Goal: Task Accomplishment & Management: Use online tool/utility

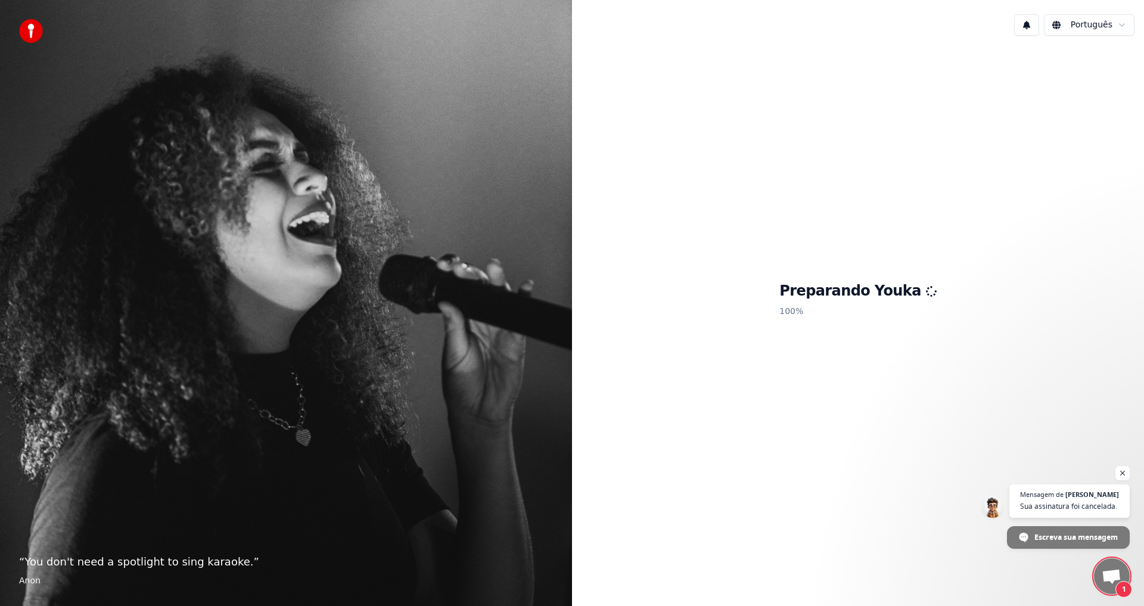
scroll to position [1641, 0]
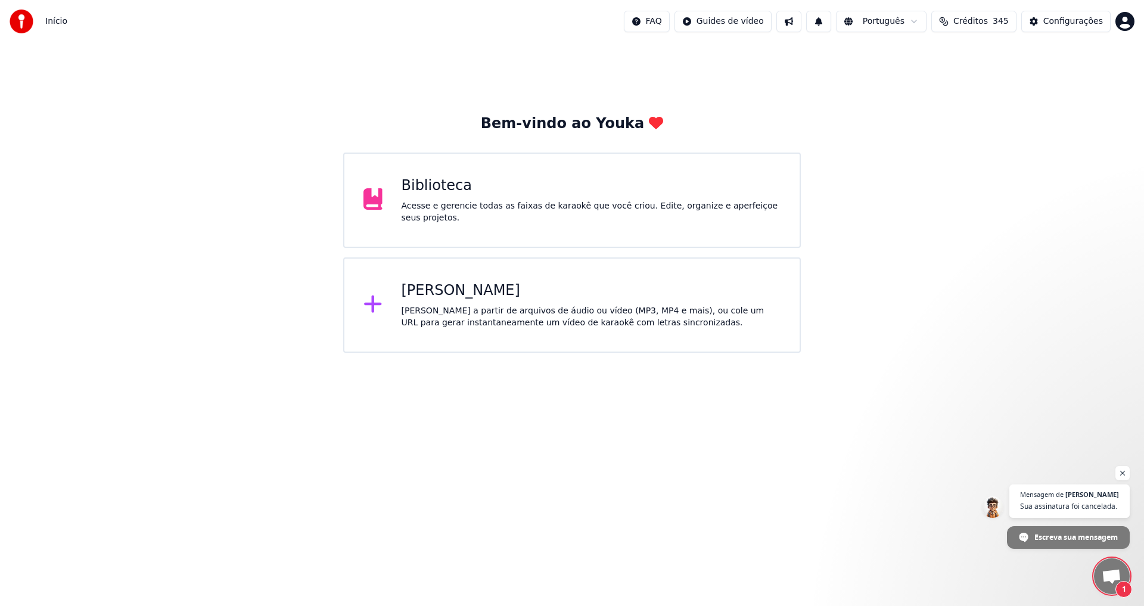
click at [1113, 572] on span "Bate-papo aberto" at bounding box center [1112, 577] width 20 height 17
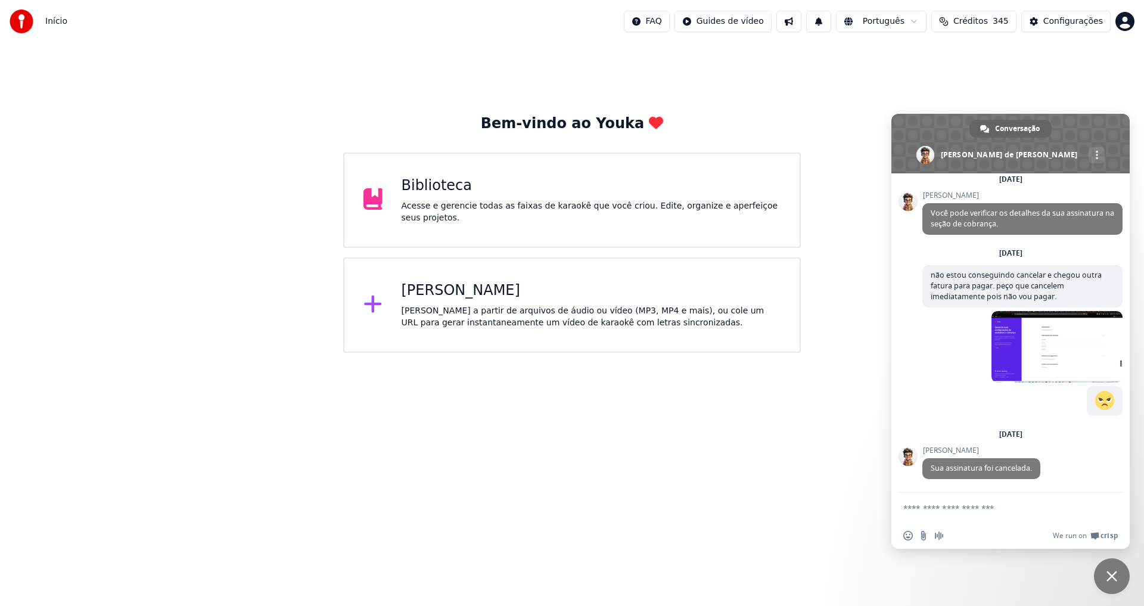
click at [1005, 511] on textarea "Escreva sua mensagem..." at bounding box center [997, 508] width 188 height 11
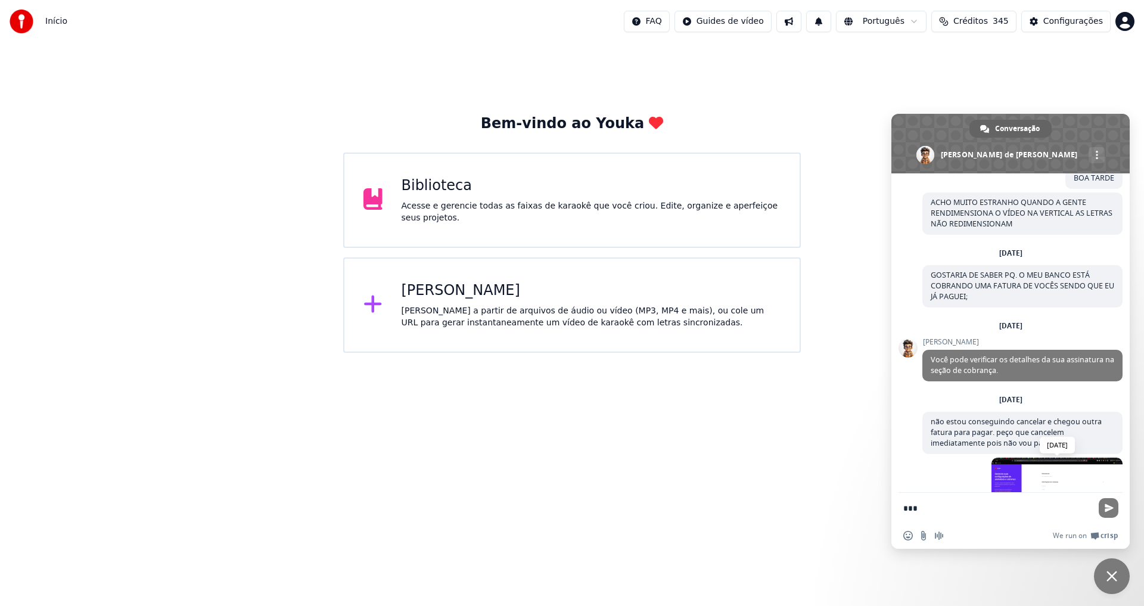
scroll to position [1641, 0]
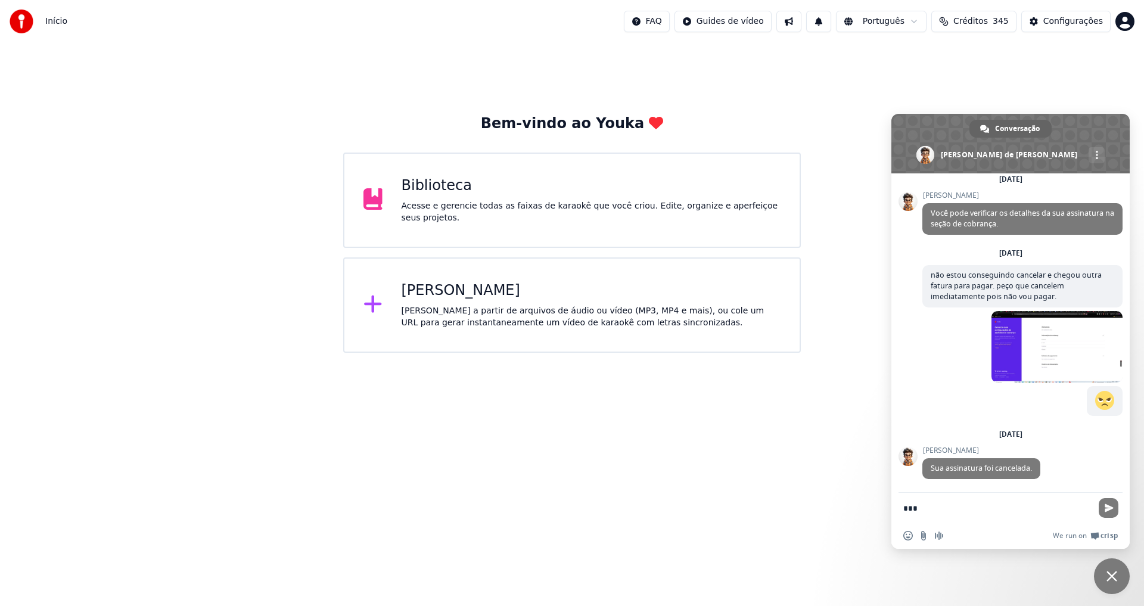
click at [998, 499] on form "***" at bounding box center [997, 509] width 188 height 32
drag, startPoint x: 889, startPoint y: 517, endPoint x: 883, endPoint y: 518, distance: 6.0
click at [883, 353] on html "Início FAQ Guides de vídeo Português Créditos 345 Configurações Bem-vindo ao Yo…" at bounding box center [572, 176] width 1144 height 353
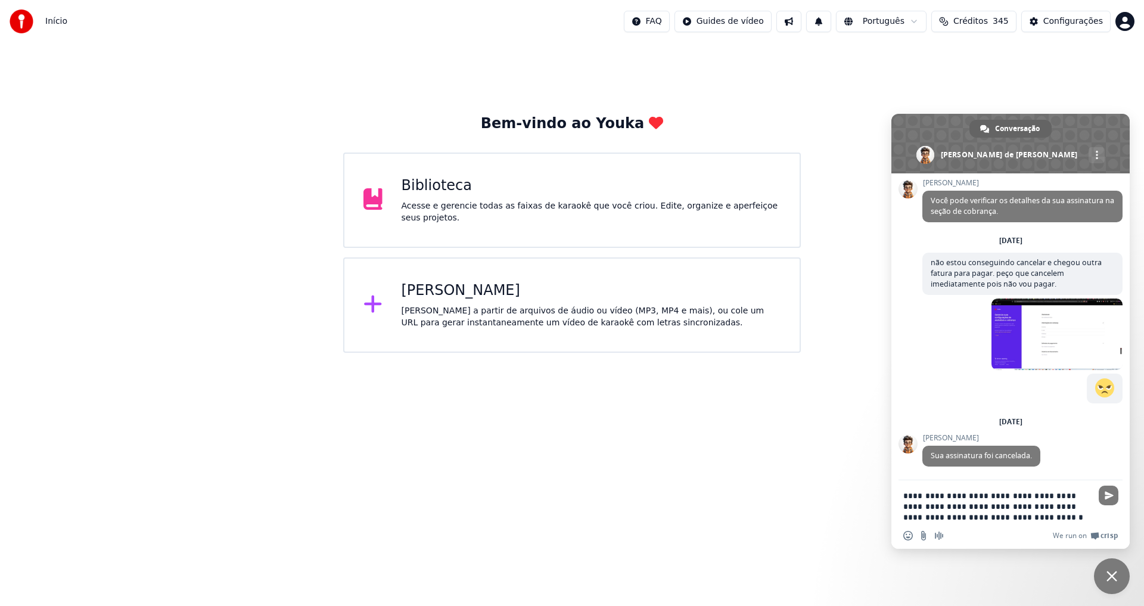
click at [994, 501] on textarea "**********" at bounding box center [997, 506] width 188 height 32
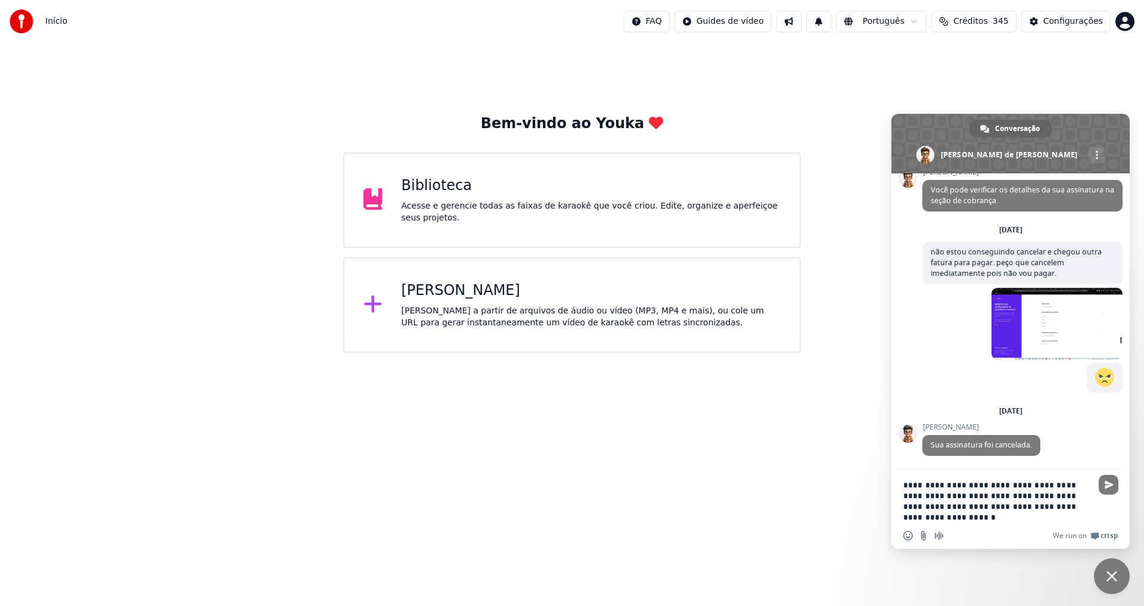
type textarea "**********"
click at [925, 535] on input "Enviar um arquivo" at bounding box center [924, 536] width 10 height 10
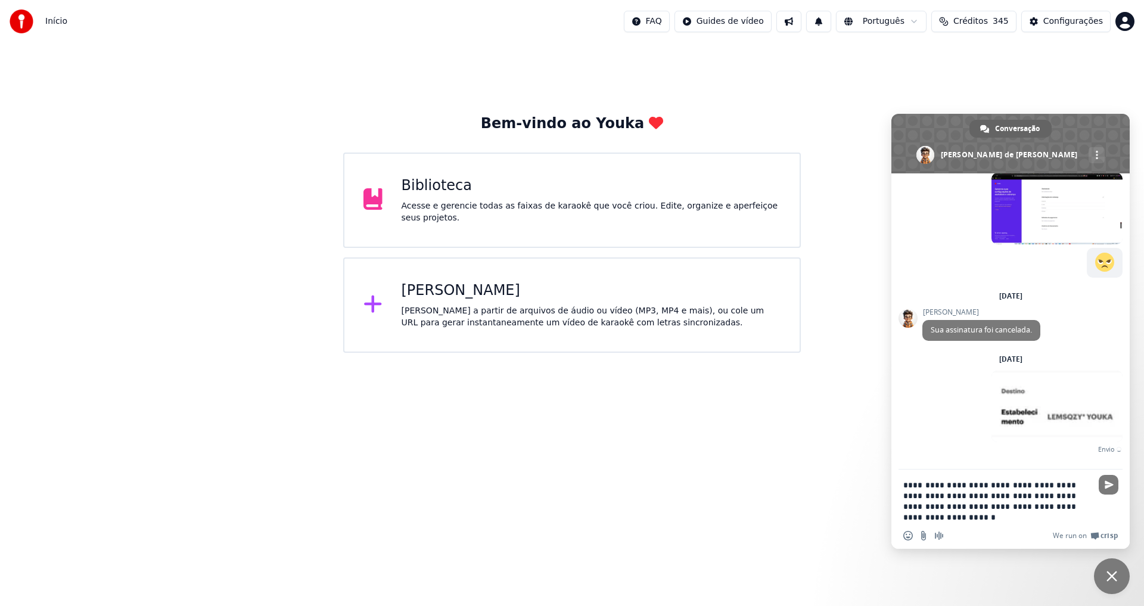
scroll to position [1766, 0]
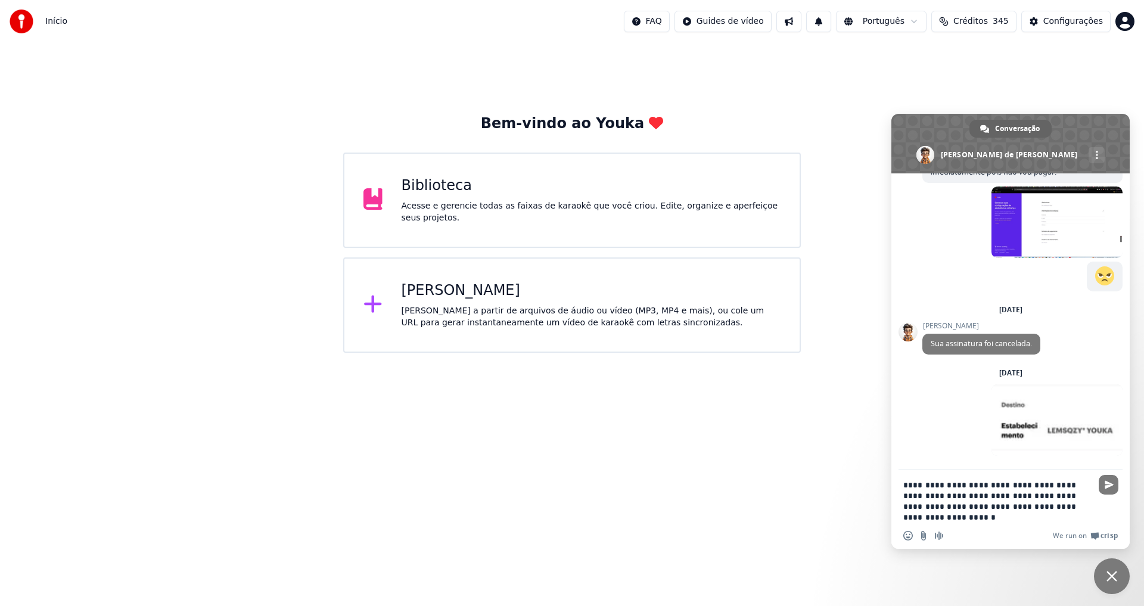
click at [1051, 484] on textarea "**********" at bounding box center [997, 501] width 188 height 43
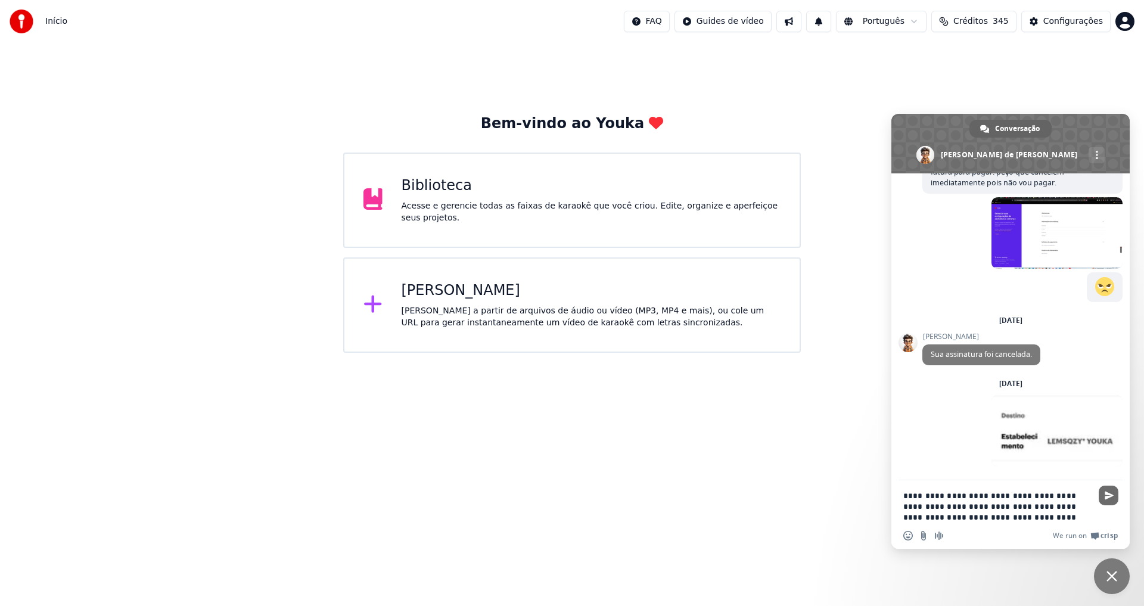
type textarea "**********"
click at [1110, 490] on span "Enviar" at bounding box center [1109, 496] width 20 height 20
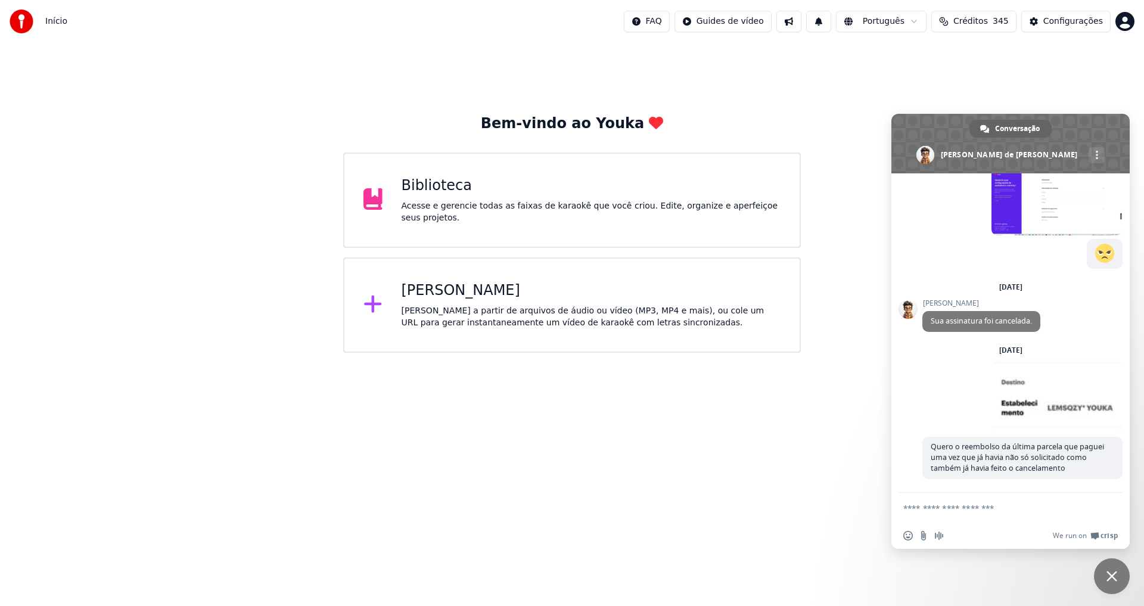
scroll to position [1788, 0]
click at [1053, 408] on span at bounding box center [1057, 398] width 131 height 72
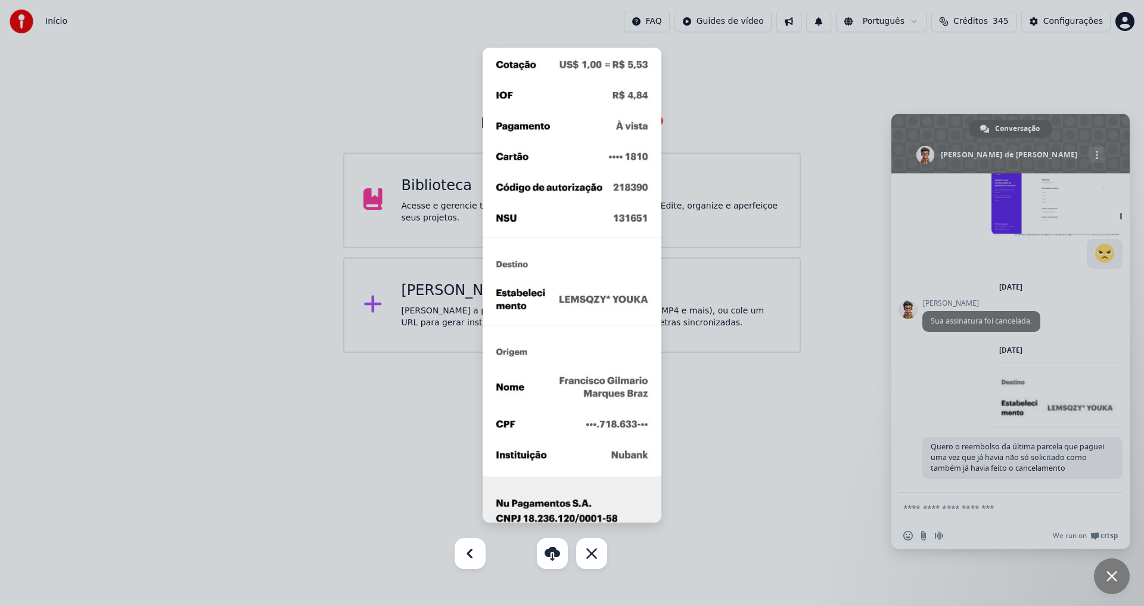
click at [770, 474] on div at bounding box center [572, 303] width 1144 height 606
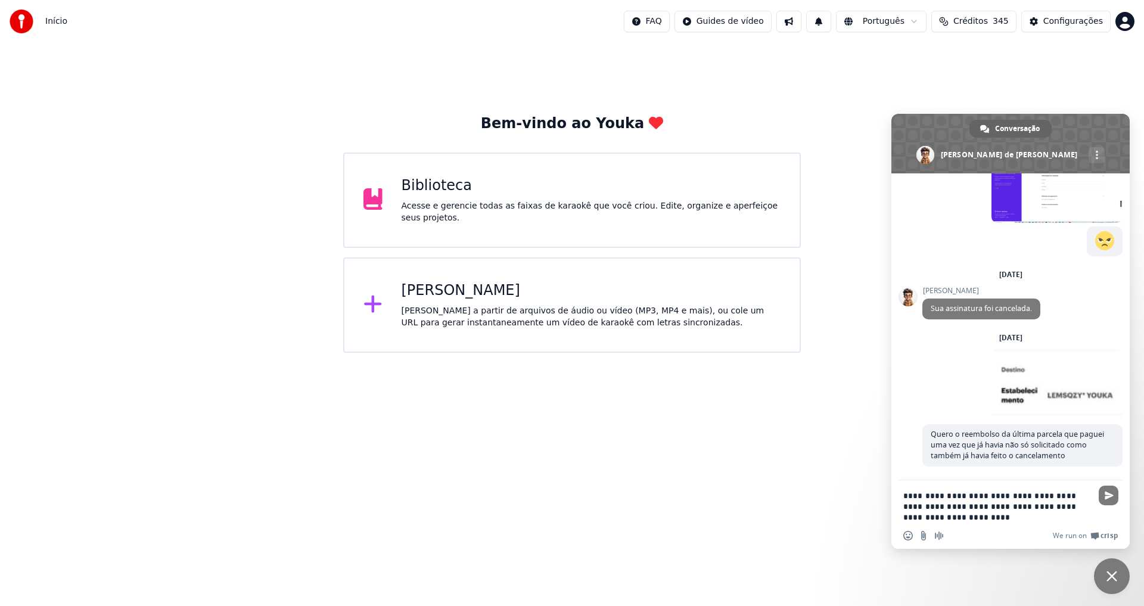
type textarea "**********"
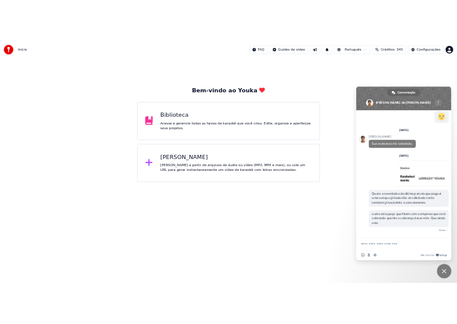
scroll to position [1834, 0]
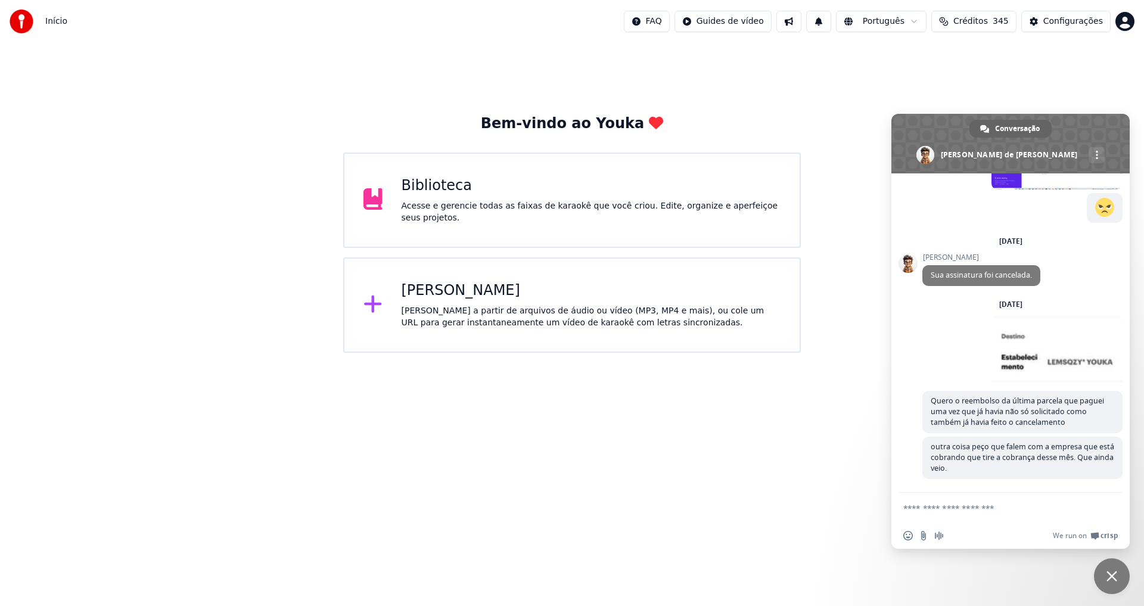
click at [841, 353] on html "Início FAQ Guides de vídeo Português Créditos 345 Configurações Bem-vindo ao Yo…" at bounding box center [572, 176] width 1144 height 353
click at [1107, 572] on span "Bate-papo" at bounding box center [1112, 576] width 11 height 11
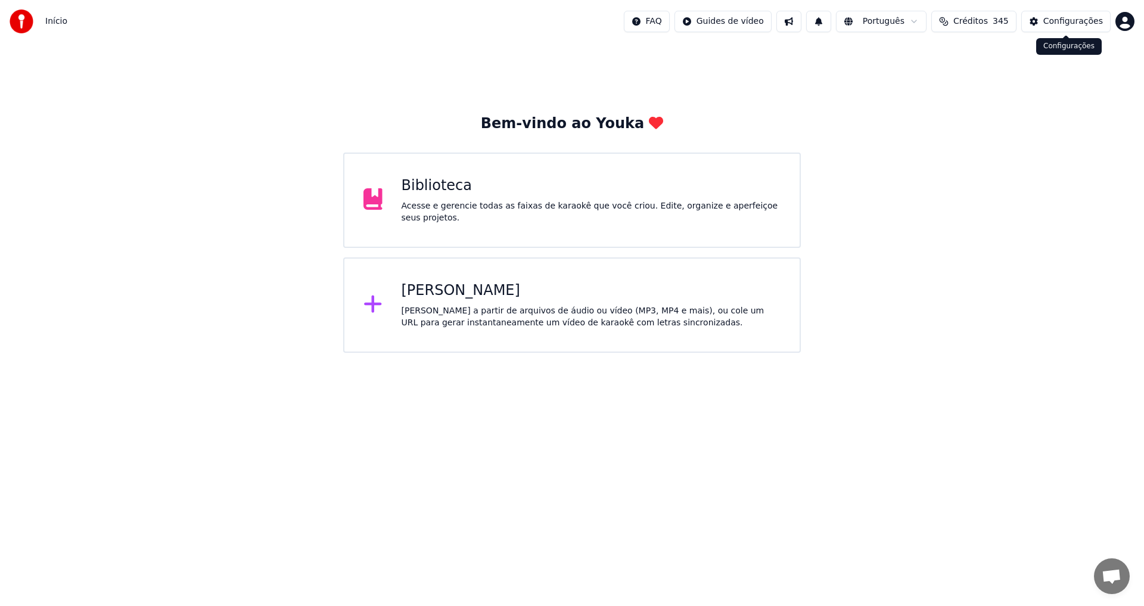
click at [1121, 29] on html "Início FAQ Guides de vídeo Português Créditos 345 Configurações Bem-vindo ao Yo…" at bounding box center [572, 176] width 1144 height 353
click at [1056, 71] on span "Faturamento" at bounding box center [1054, 77] width 53 height 12
click at [452, 219] on div "Biblioteca Acesse e gerencie todas as faixas de karaokê que você criou. Edite, …" at bounding box center [572, 200] width 458 height 95
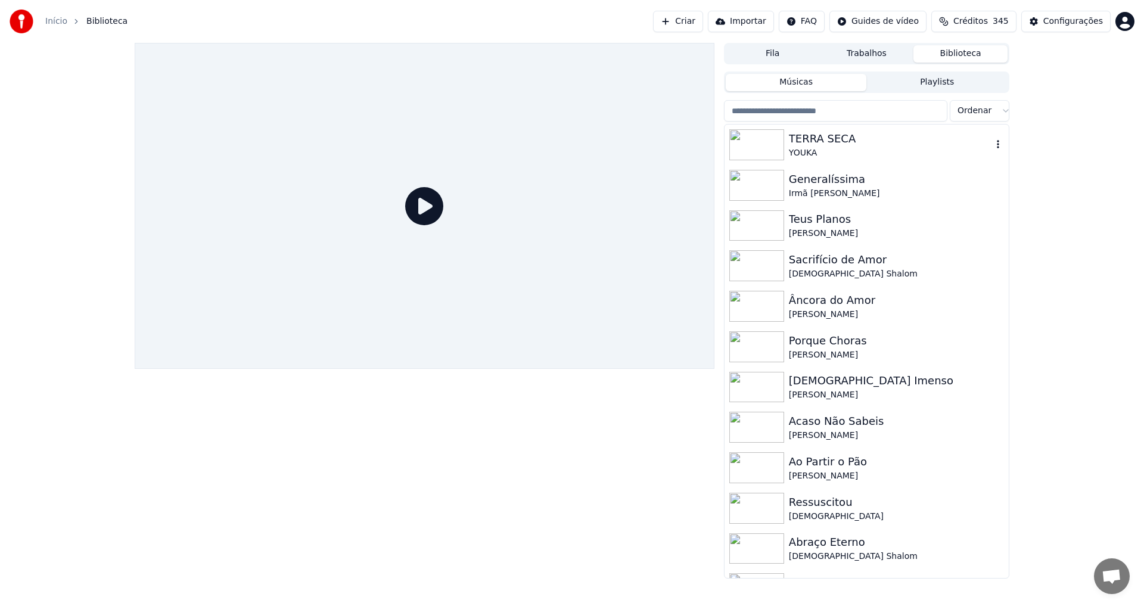
click at [832, 138] on div "TERRA SECA" at bounding box center [890, 139] width 203 height 17
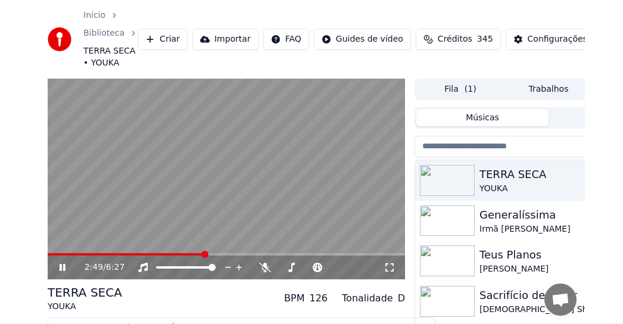
scroll to position [1505, 0]
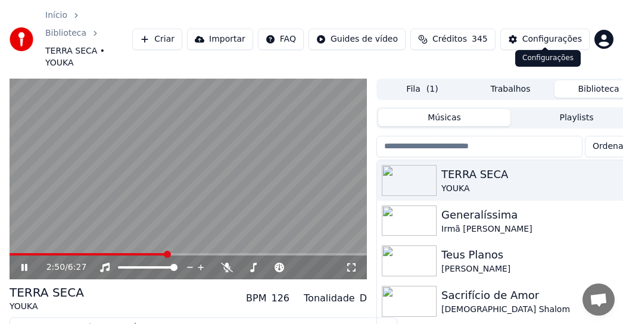
click at [605, 33] on html "Início Biblioteca TERRA SECA • [PERSON_NAME] Importar FAQ Guides de vídeo Crédi…" at bounding box center [311, 162] width 623 height 324
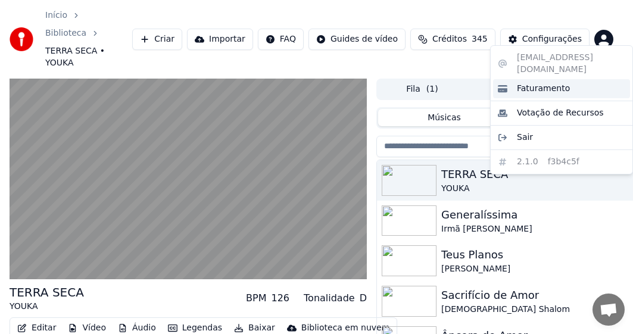
click at [554, 83] on span "Faturamento" at bounding box center [543, 89] width 53 height 12
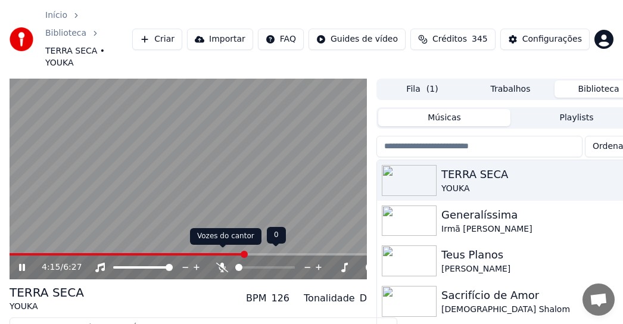
click at [223, 263] on icon at bounding box center [222, 268] width 12 height 10
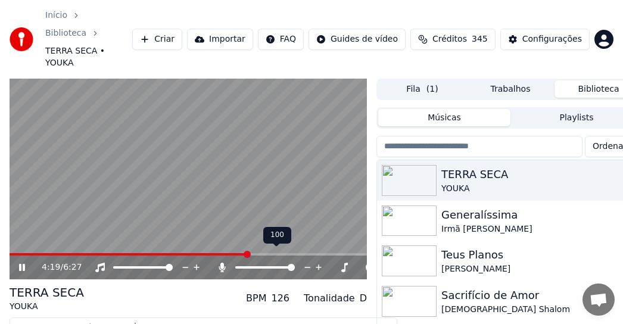
click at [222, 263] on icon at bounding box center [222, 268] width 7 height 10
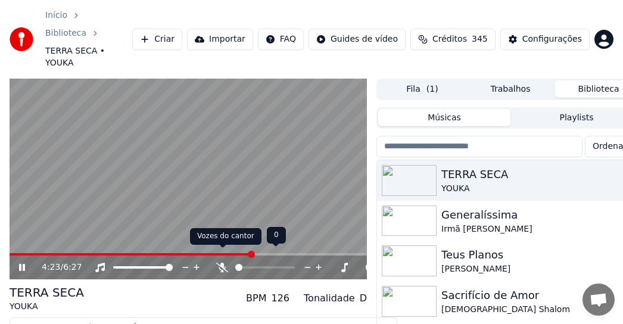
click at [228, 262] on div at bounding box center [276, 268] width 96 height 12
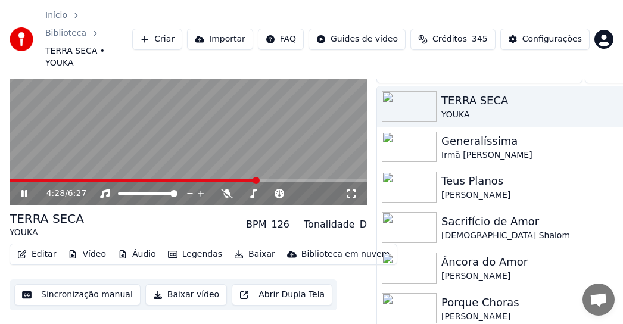
scroll to position [74, 0]
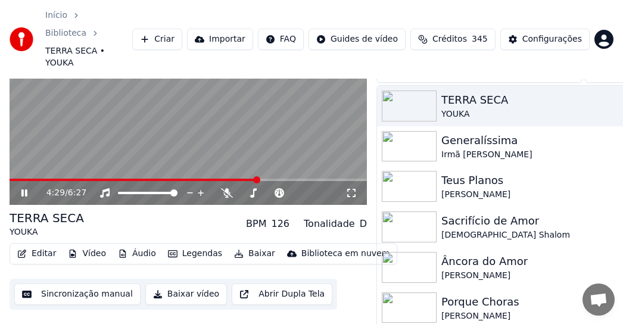
click at [78, 287] on button "Sincronização manual" at bounding box center [77, 294] width 126 height 21
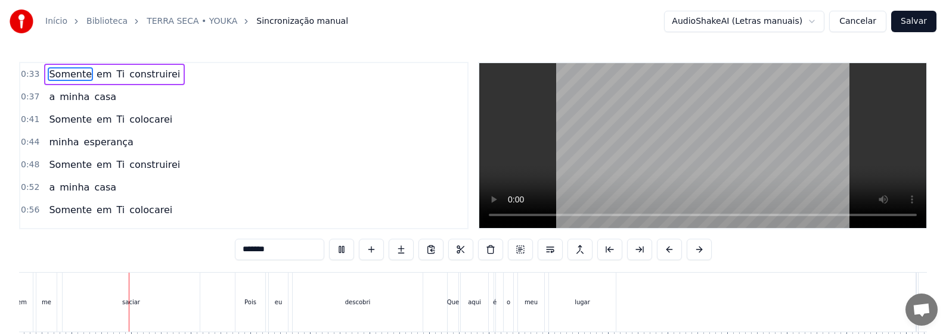
scroll to position [0, 12411]
click at [577, 305] on div "lugar" at bounding box center [573, 302] width 15 height 9
type input "*****"
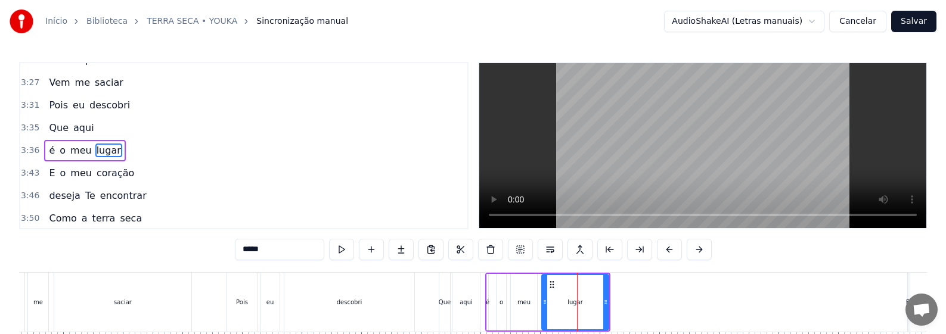
scroll to position [1083, 0]
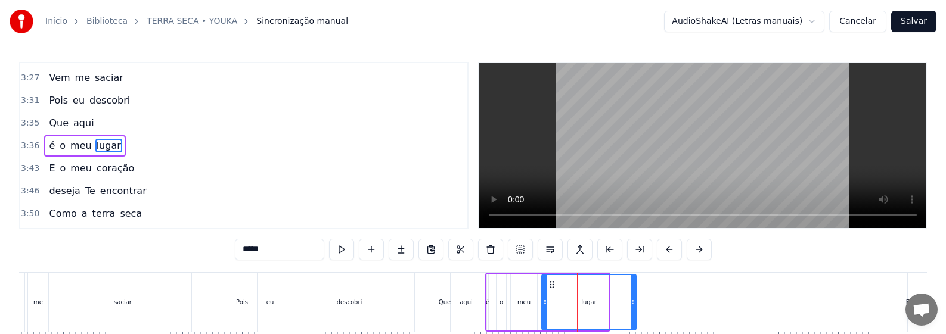
drag, startPoint x: 607, startPoint y: 315, endPoint x: 635, endPoint y: 315, distance: 27.4
click at [635, 315] on div at bounding box center [633, 302] width 5 height 54
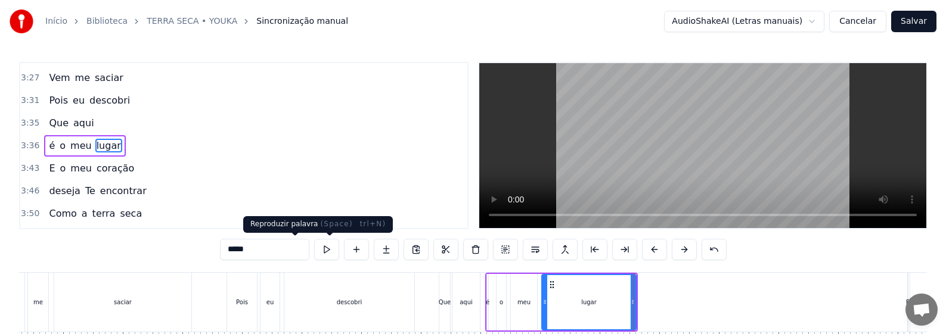
click at [314, 254] on button at bounding box center [326, 249] width 25 height 21
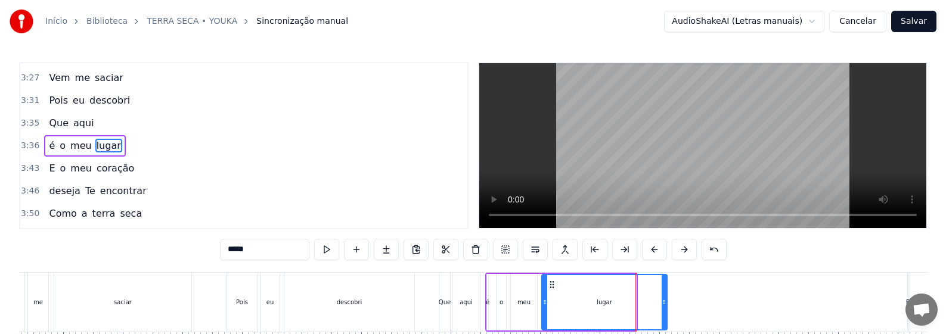
drag, startPoint x: 635, startPoint y: 305, endPoint x: 666, endPoint y: 305, distance: 31.0
click at [666, 305] on icon at bounding box center [663, 302] width 5 height 10
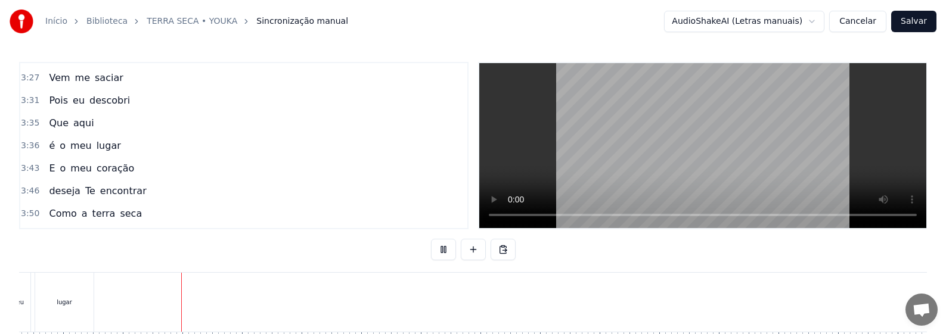
scroll to position [0, 14806]
click at [439, 252] on button at bounding box center [443, 249] width 25 height 21
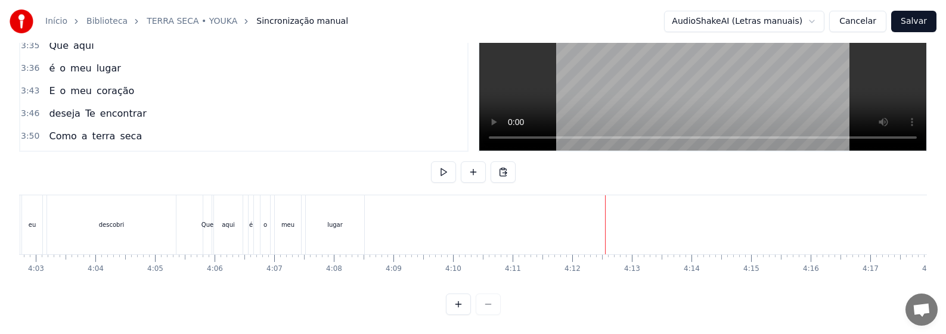
scroll to position [0, 14356]
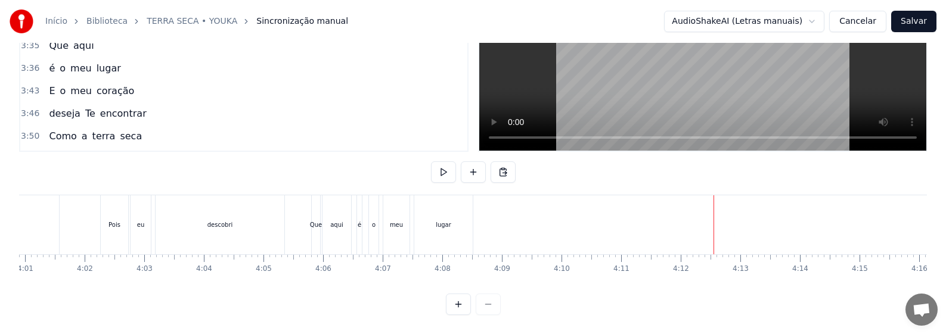
click at [451, 224] on div "lugar" at bounding box center [443, 224] width 58 height 59
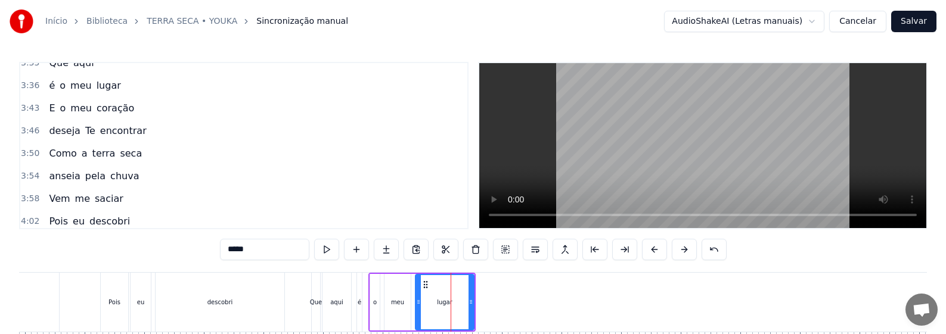
scroll to position [1265, 0]
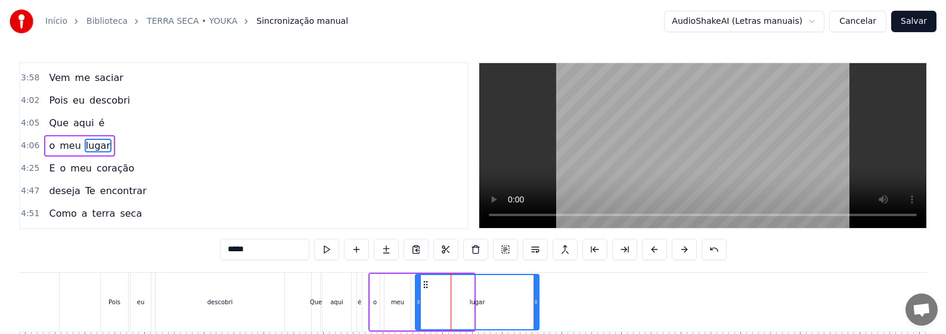
drag, startPoint x: 471, startPoint y: 302, endPoint x: 528, endPoint y: 303, distance: 57.2
click at [536, 302] on icon at bounding box center [535, 302] width 5 height 10
click at [316, 305] on div "Que" at bounding box center [316, 302] width 12 height 9
type input "***"
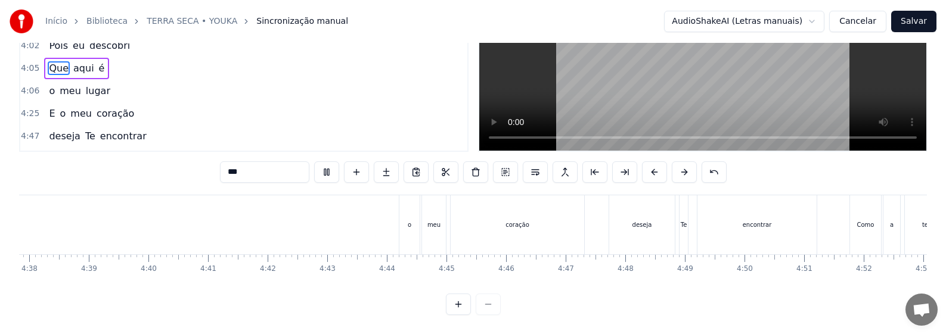
scroll to position [0, 16387]
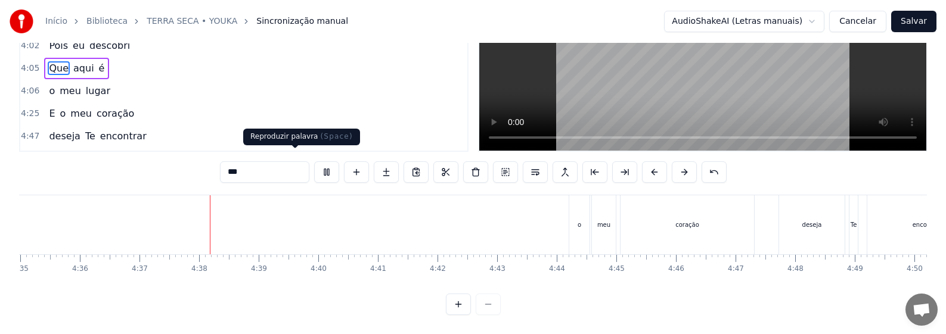
click at [314, 166] on button at bounding box center [326, 172] width 25 height 21
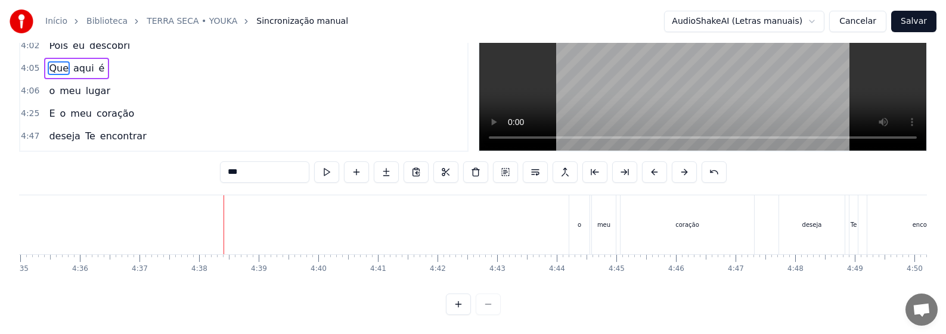
click at [540, 219] on div "E o meu coração" at bounding box center [107, 224] width 1300 height 59
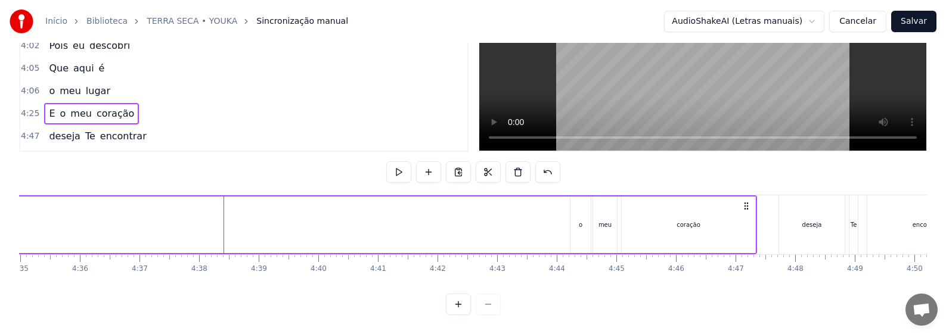
click at [558, 204] on div "E o meu coração" at bounding box center [107, 224] width 1300 height 59
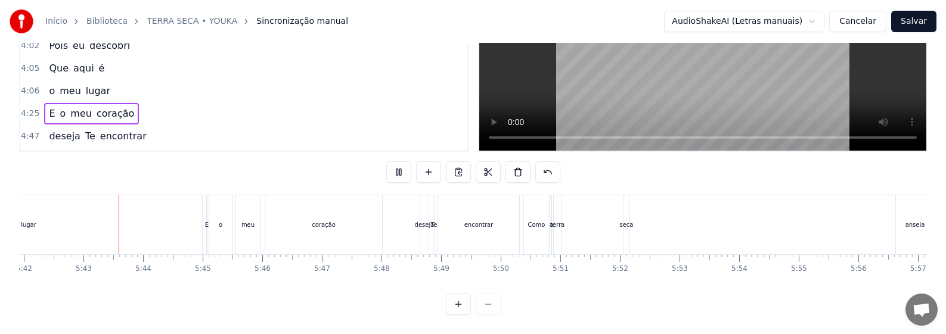
scroll to position [0, 20379]
click at [108, 226] on div "lugar" at bounding box center [25, 224] width 347 height 59
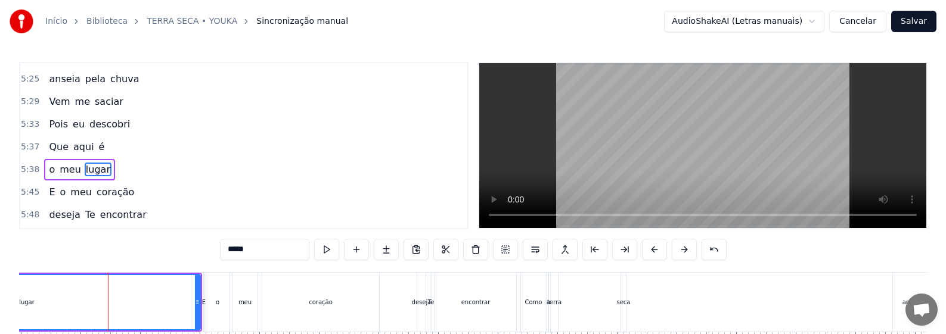
scroll to position [1627, 0]
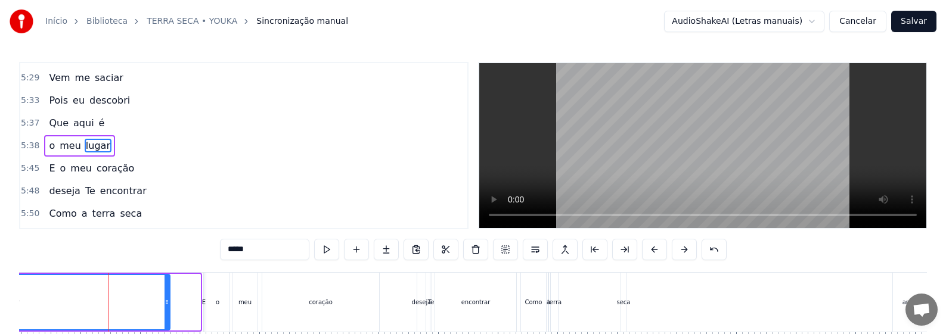
drag, startPoint x: 197, startPoint y: 308, endPoint x: 166, endPoint y: 315, distance: 31.7
click at [166, 315] on div at bounding box center [166, 302] width 5 height 54
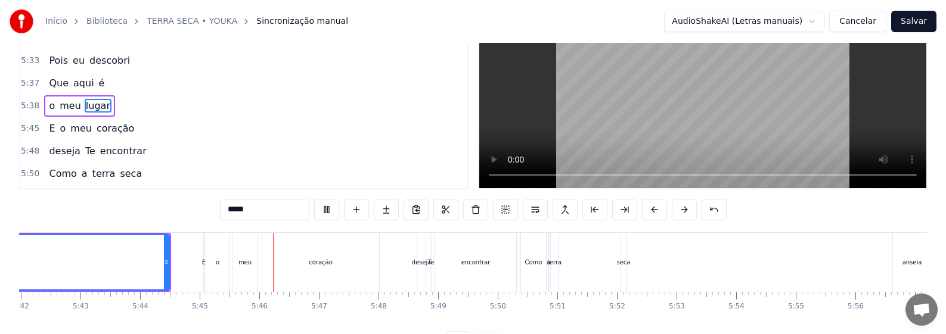
scroll to position [88, 0]
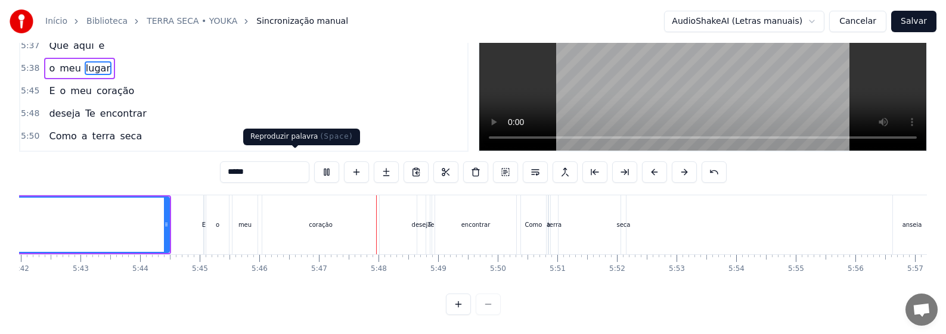
click at [314, 162] on button at bounding box center [326, 172] width 25 height 21
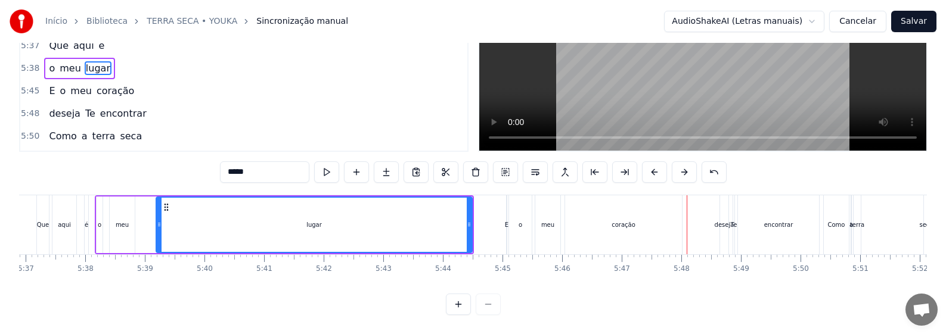
scroll to position [0, 19875]
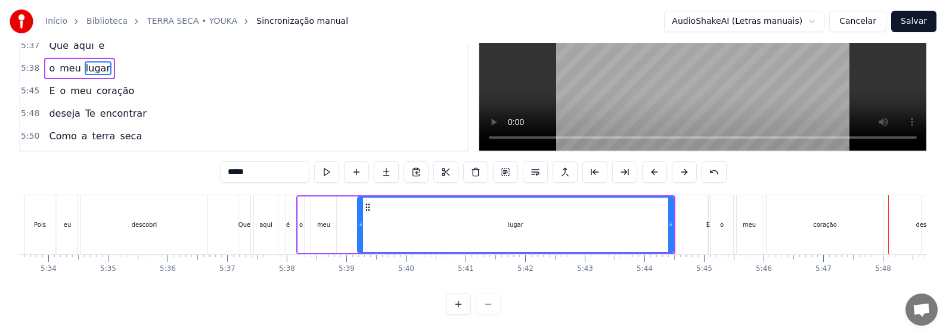
click at [262, 223] on div "aqui" at bounding box center [266, 224] width 24 height 59
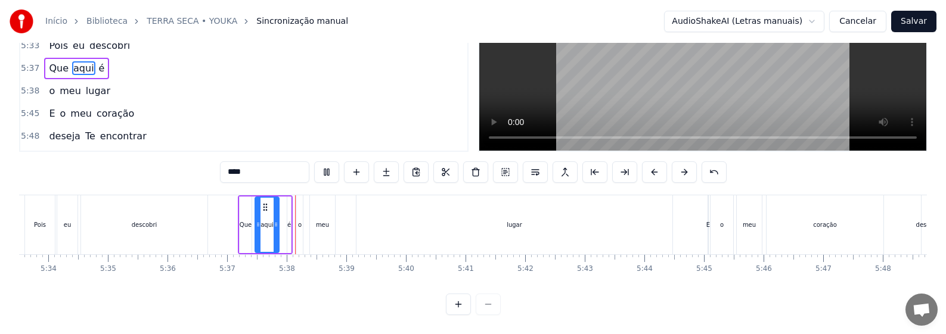
scroll to position [88, 0]
click at [412, 228] on div "lugar" at bounding box center [514, 224] width 316 height 59
type input "*****"
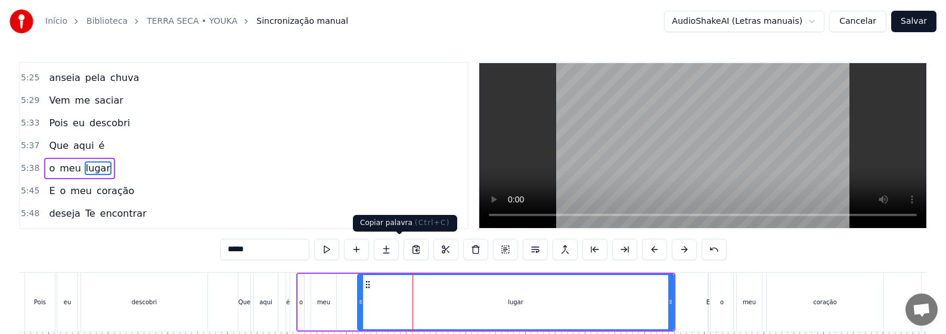
scroll to position [1627, 0]
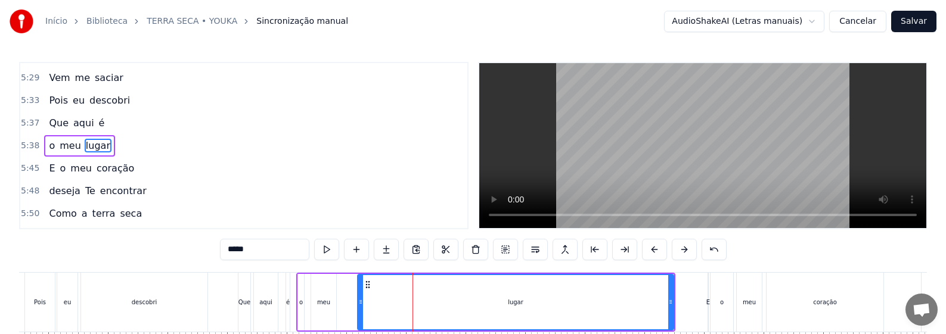
click at [355, 303] on div "o meu lugar" at bounding box center [485, 302] width 379 height 59
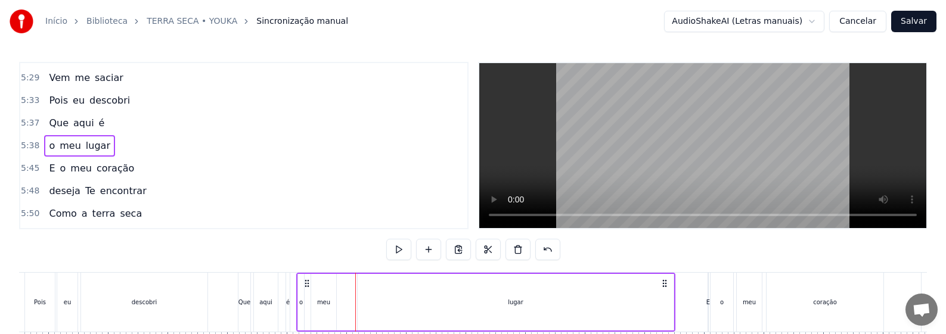
click at [390, 306] on div "lugar" at bounding box center [516, 302] width 316 height 57
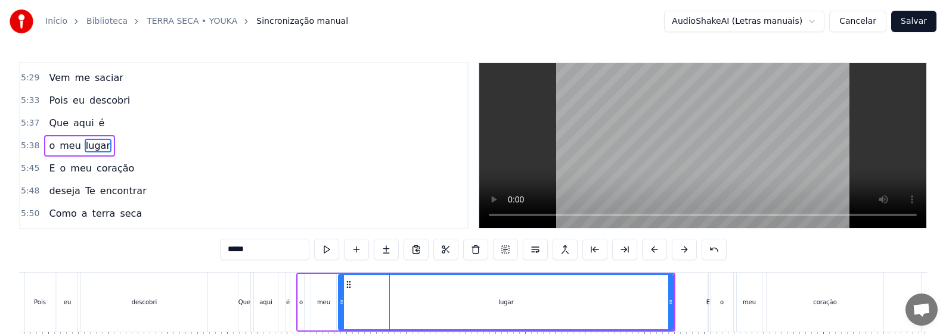
drag, startPoint x: 359, startPoint y: 309, endPoint x: 340, endPoint y: 312, distance: 19.2
click at [340, 312] on div at bounding box center [341, 302] width 5 height 54
click at [325, 309] on div "meu" at bounding box center [323, 302] width 25 height 57
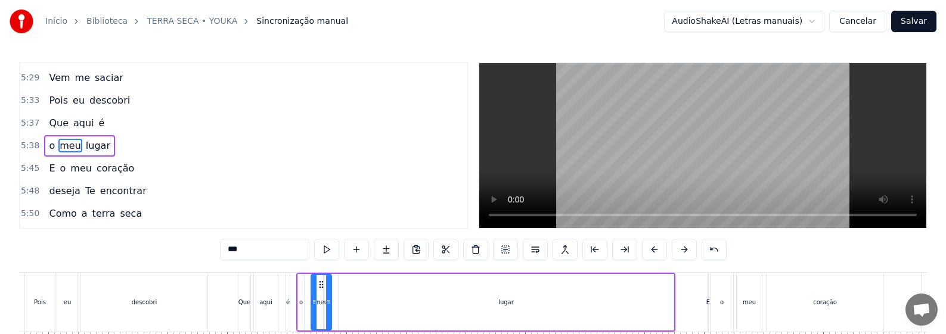
click at [328, 316] on div at bounding box center [328, 302] width 5 height 54
click at [341, 311] on div "lugar" at bounding box center [505, 302] width 335 height 57
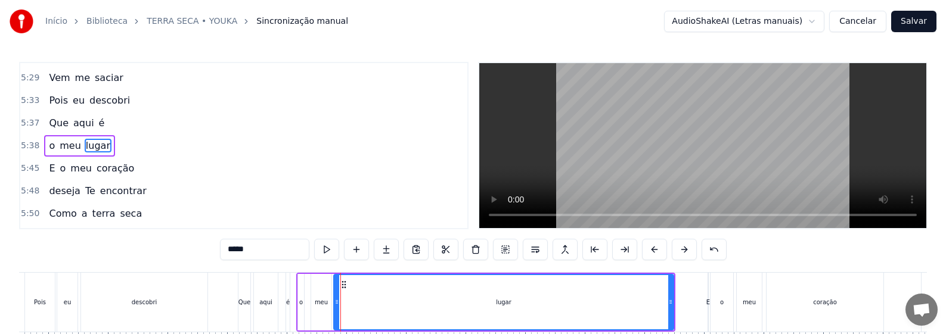
click at [336, 309] on div at bounding box center [336, 302] width 5 height 54
click at [239, 304] on div "Que" at bounding box center [244, 302] width 12 height 9
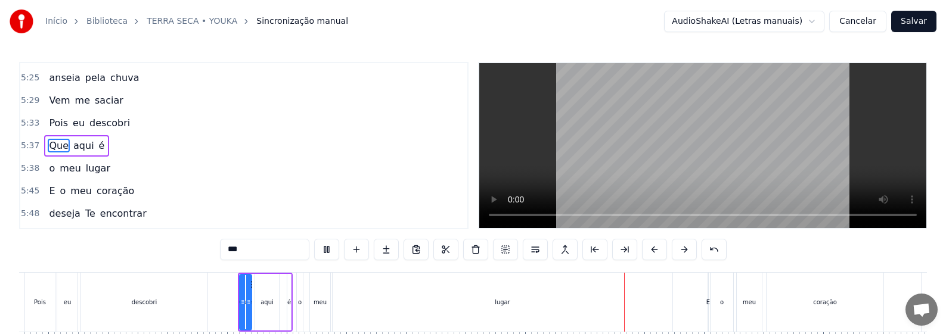
click at [455, 312] on div "lugar" at bounding box center [503, 302] width 340 height 59
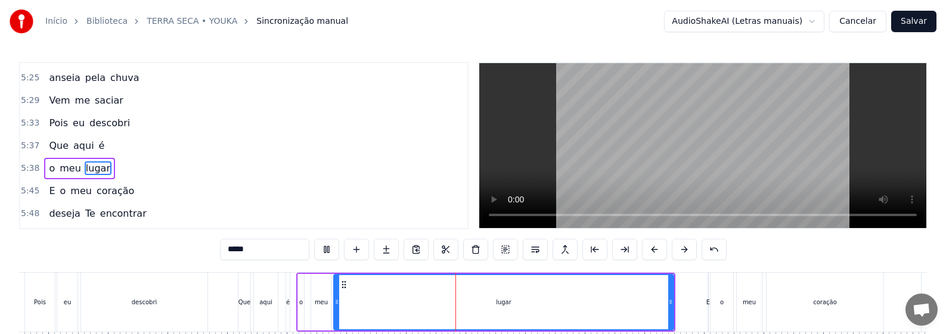
scroll to position [1627, 0]
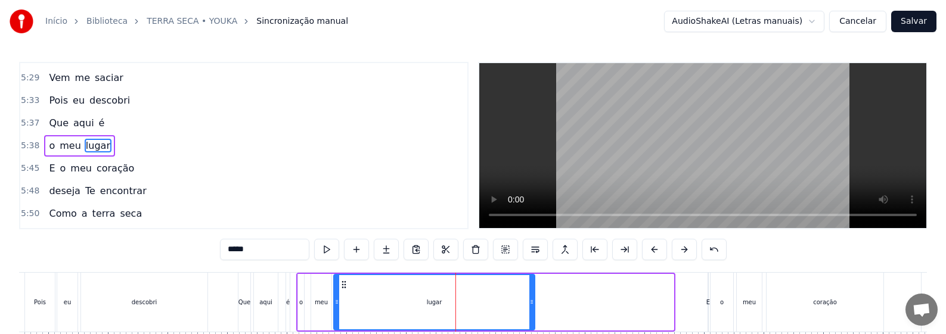
drag, startPoint x: 670, startPoint y: 316, endPoint x: 532, endPoint y: 321, distance: 139.0
click at [532, 321] on div at bounding box center [531, 302] width 5 height 54
click at [249, 308] on div "Que" at bounding box center [244, 302] width 12 height 59
type input "***"
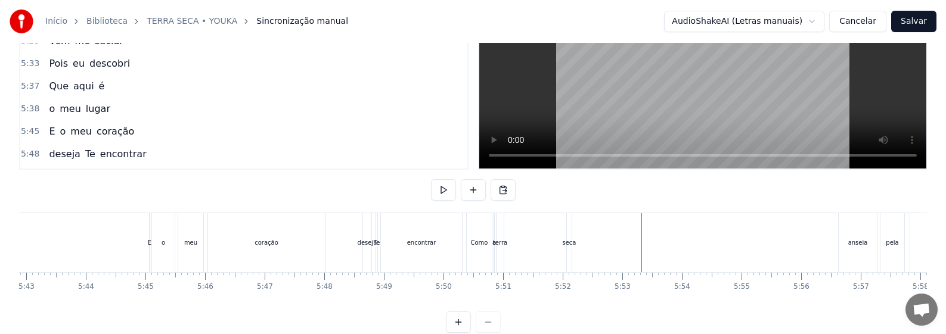
scroll to position [0, 20403]
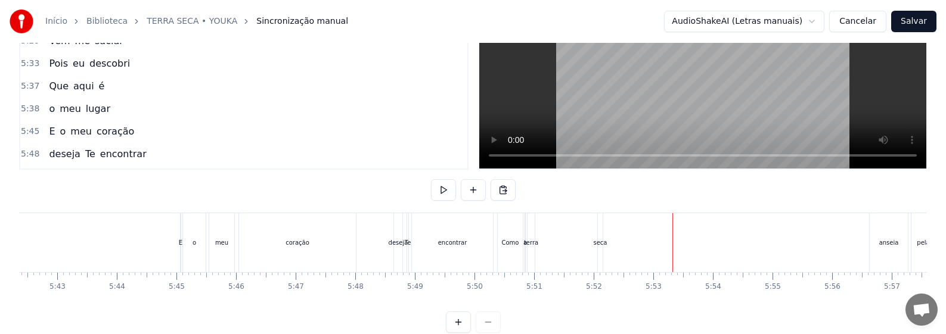
click at [403, 250] on div "deseja Te encontrar" at bounding box center [444, 242] width 103 height 59
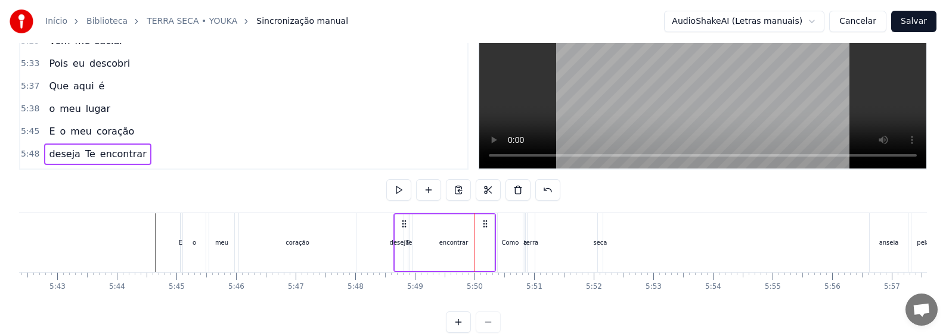
click at [296, 252] on div "coração" at bounding box center [297, 242] width 117 height 59
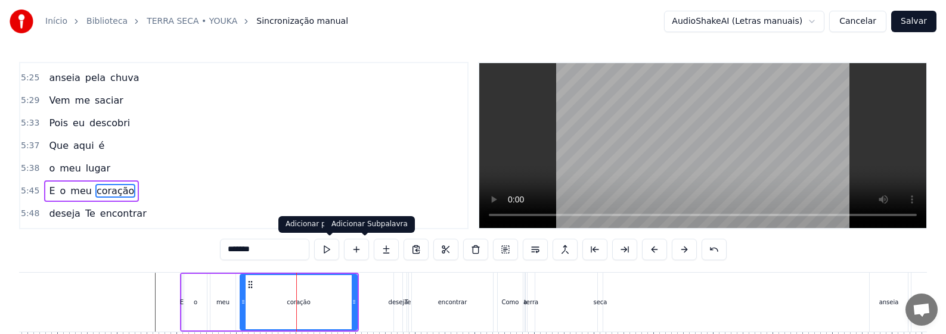
scroll to position [1650, 0]
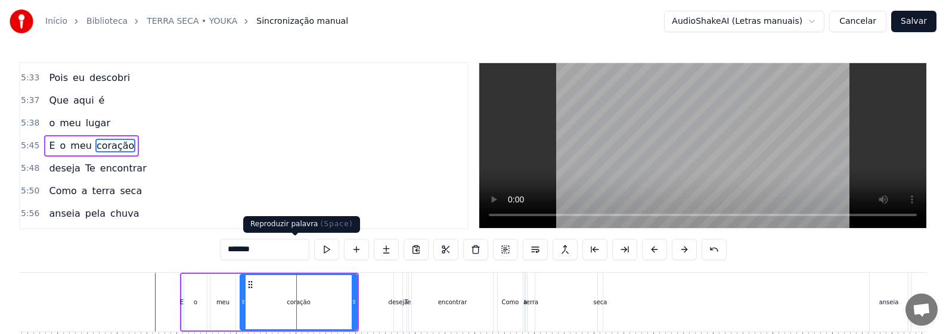
click at [314, 247] on button at bounding box center [326, 249] width 25 height 21
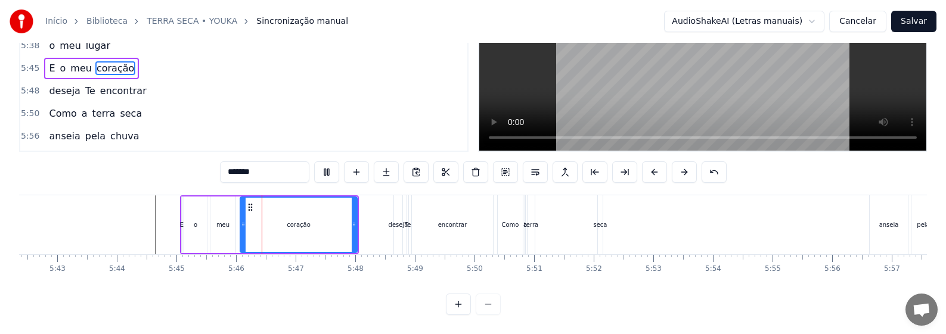
scroll to position [88, 0]
click at [396, 220] on div "deseja" at bounding box center [398, 224] width 8 height 59
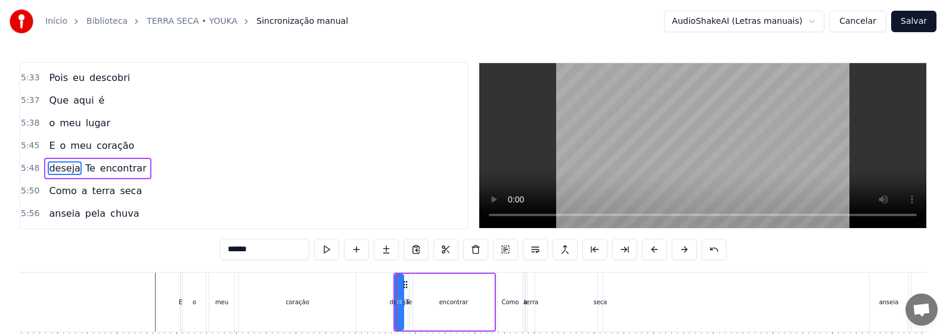
scroll to position [1672, 0]
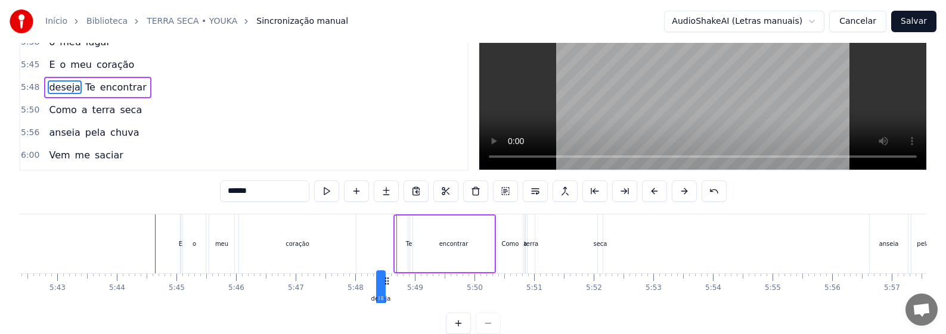
drag, startPoint x: 407, startPoint y: 285, endPoint x: 389, endPoint y: 288, distance: 18.7
click at [389, 288] on div "Somente em Ti construirei a minha casa Somente em Ti colocarei minha esperança …" at bounding box center [473, 258] width 908 height 89
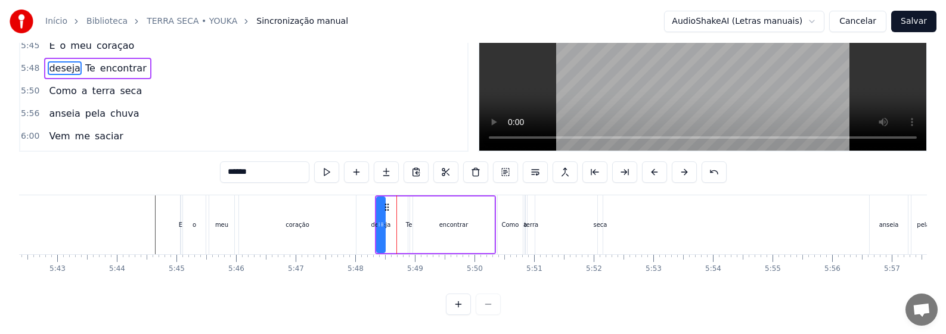
click at [410, 226] on div "Te" at bounding box center [409, 224] width 7 height 9
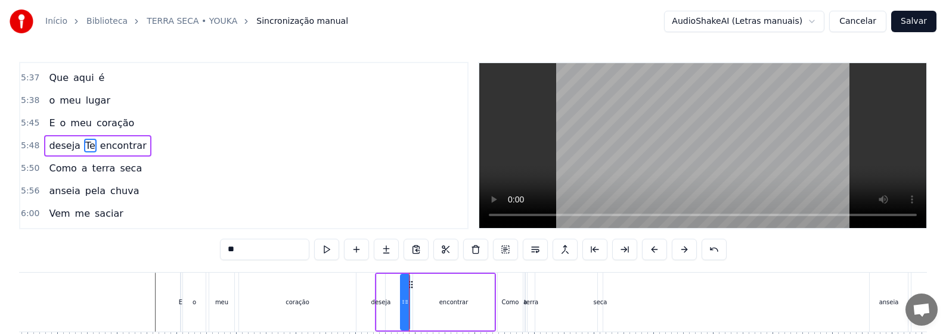
drag, startPoint x: 409, startPoint y: 300, endPoint x: 402, endPoint y: 301, distance: 7.8
click at [402, 301] on icon at bounding box center [403, 302] width 5 height 10
drag, startPoint x: 411, startPoint y: 285, endPoint x: 428, endPoint y: 285, distance: 16.7
click at [385, 301] on div "deseja" at bounding box center [381, 302] width 20 height 9
drag, startPoint x: 383, startPoint y: 306, endPoint x: 403, endPoint y: 307, distance: 20.3
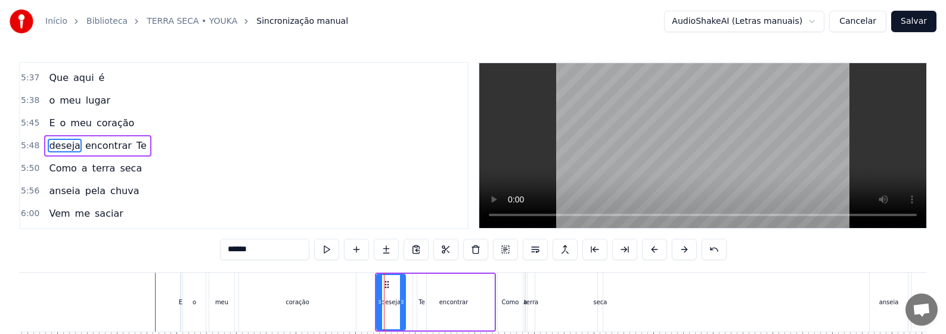
click at [403, 307] on div at bounding box center [402, 302] width 5 height 54
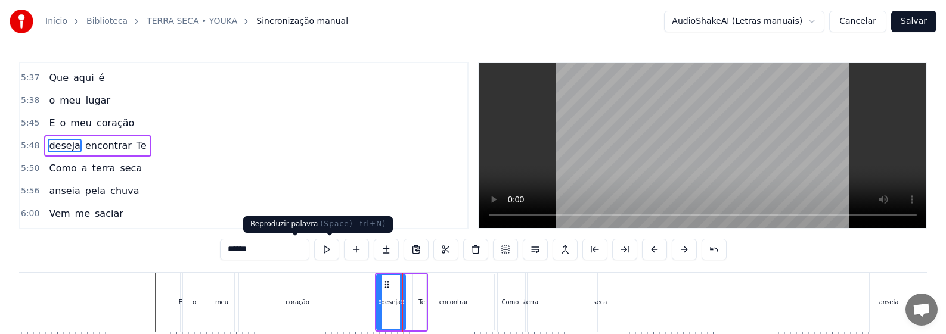
click at [314, 247] on button at bounding box center [326, 249] width 25 height 21
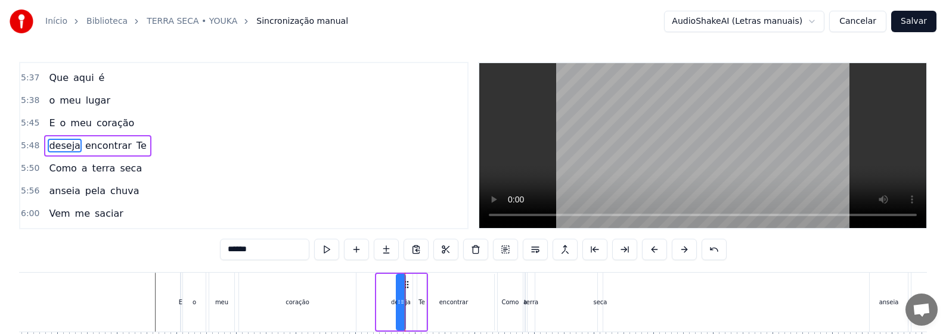
drag, startPoint x: 378, startPoint y: 303, endPoint x: 397, endPoint y: 302, distance: 19.7
click at [397, 302] on icon at bounding box center [399, 302] width 5 height 10
click at [418, 306] on div "Te" at bounding box center [421, 302] width 7 height 9
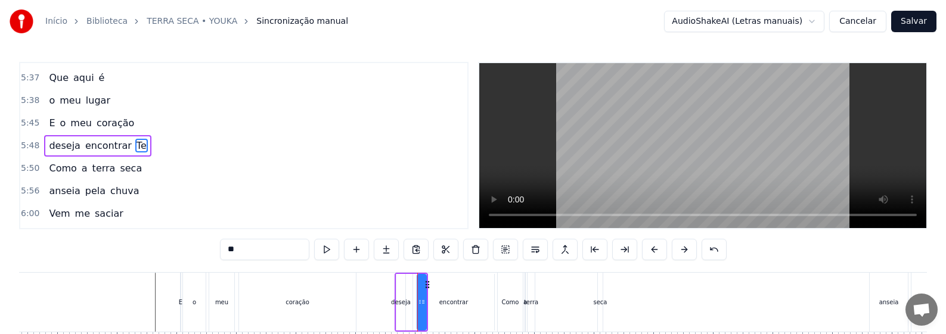
click at [403, 308] on div "deseja" at bounding box center [400, 302] width 9 height 57
click at [402, 306] on icon at bounding box center [402, 302] width 5 height 10
click at [445, 305] on div "encontrar" at bounding box center [453, 302] width 29 height 9
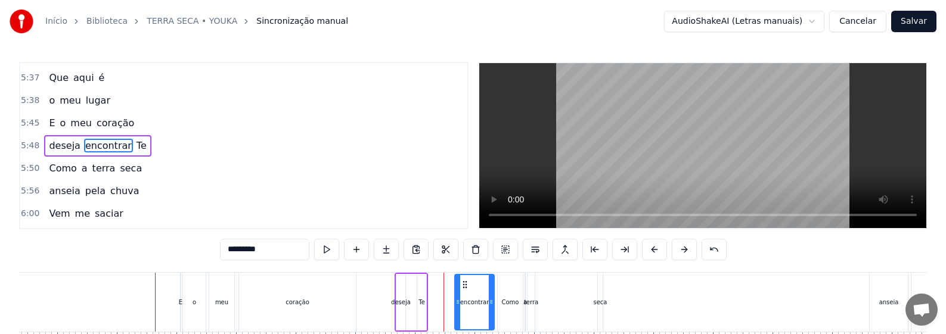
drag, startPoint x: 415, startPoint y: 310, endPoint x: 457, endPoint y: 308, distance: 41.8
click at [418, 306] on div "Te" at bounding box center [421, 302] width 7 height 9
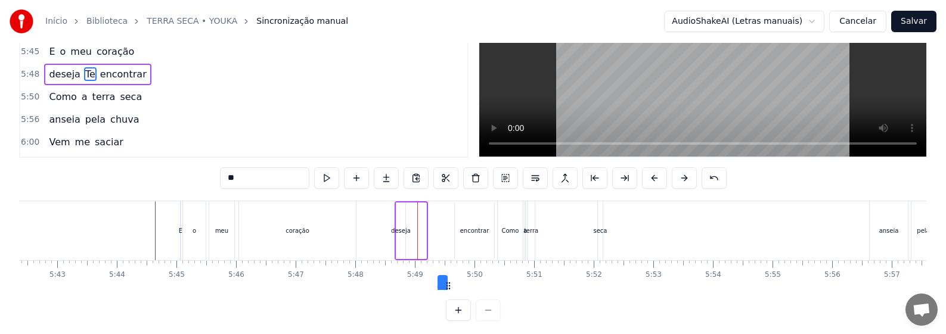
drag, startPoint x: 440, startPoint y: 286, endPoint x: 449, endPoint y: 287, distance: 8.4
click at [449, 287] on icon at bounding box center [448, 286] width 10 height 10
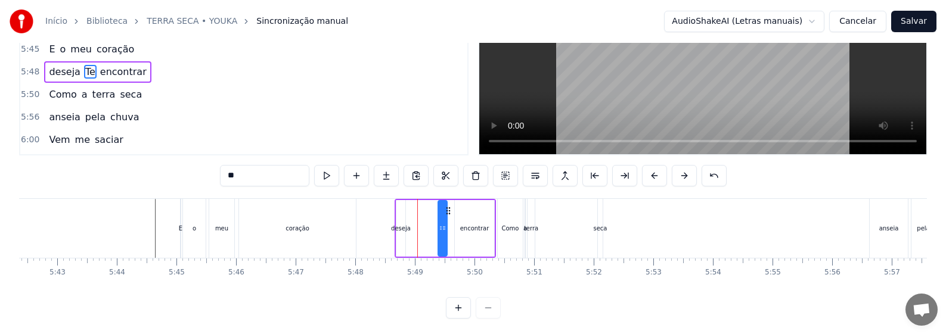
click at [403, 227] on div "deseja" at bounding box center [401, 228] width 20 height 9
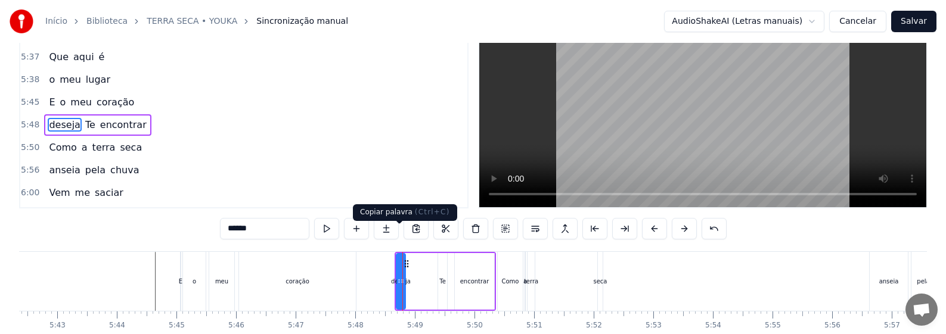
scroll to position [0, 0]
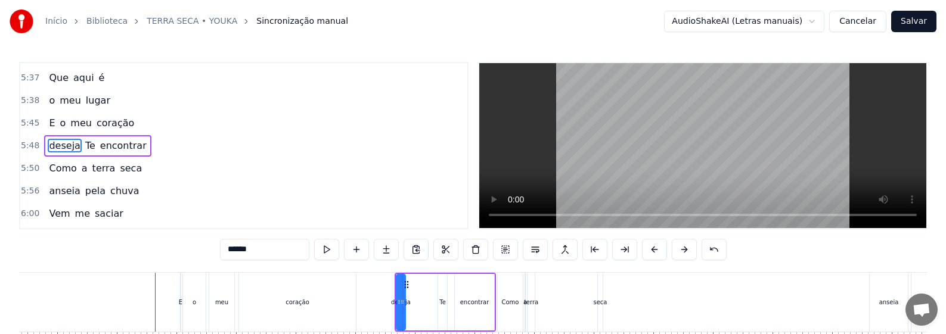
click at [441, 299] on div "Te" at bounding box center [442, 302] width 7 height 9
click at [402, 302] on div "deseja" at bounding box center [401, 302] width 20 height 9
click at [471, 305] on div "encontrar" at bounding box center [474, 302] width 29 height 9
type input "*********"
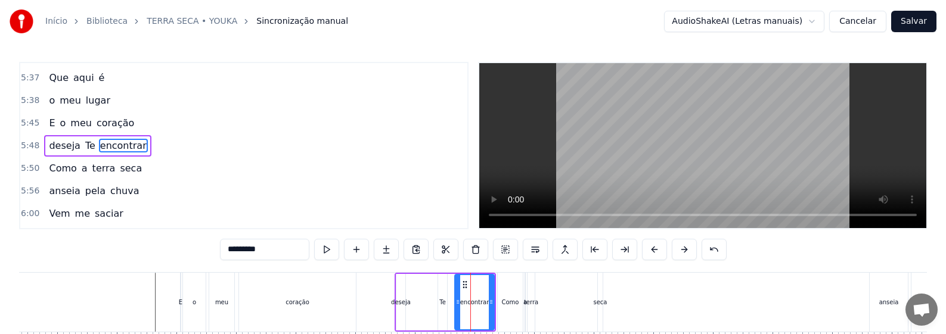
click at [548, 274] on div "Como a terra seca" at bounding box center [551, 302] width 108 height 59
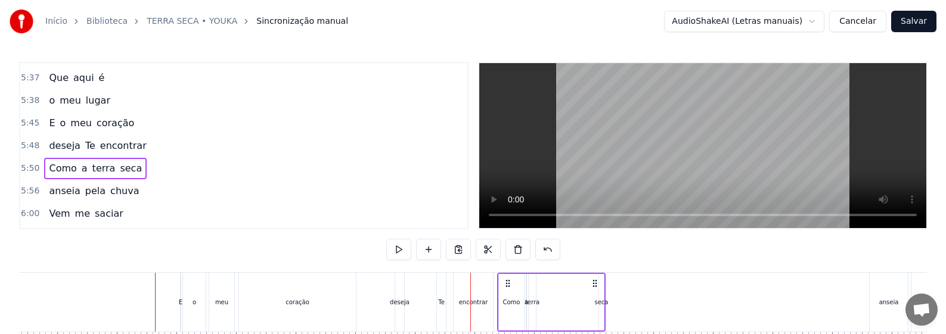
click at [480, 302] on div "encontrar" at bounding box center [473, 302] width 29 height 9
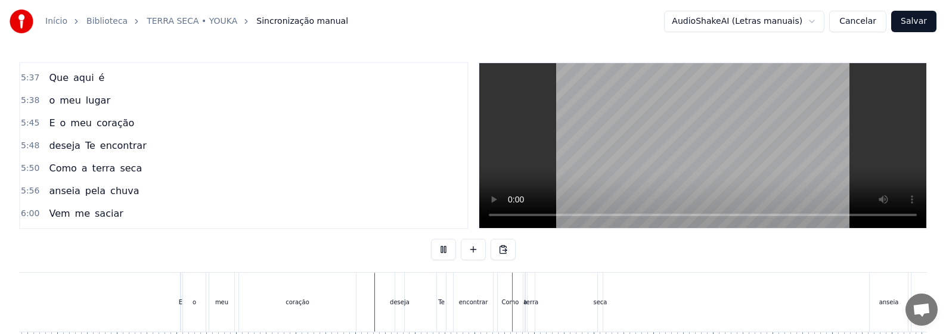
click at [400, 308] on div "deseja" at bounding box center [399, 302] width 9 height 59
click at [403, 308] on div "deseja" at bounding box center [399, 302] width 9 height 59
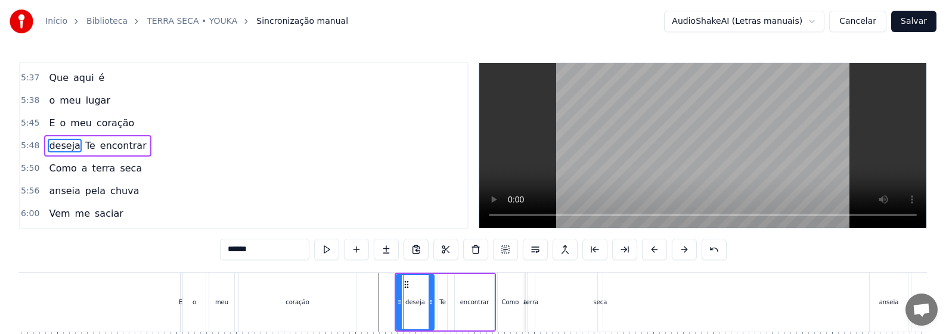
drag, startPoint x: 404, startPoint y: 305, endPoint x: 433, endPoint y: 304, distance: 28.6
click at [433, 304] on icon at bounding box center [430, 302] width 5 height 10
click at [314, 250] on button at bounding box center [326, 249] width 25 height 21
click at [441, 305] on div "Te" at bounding box center [442, 302] width 7 height 9
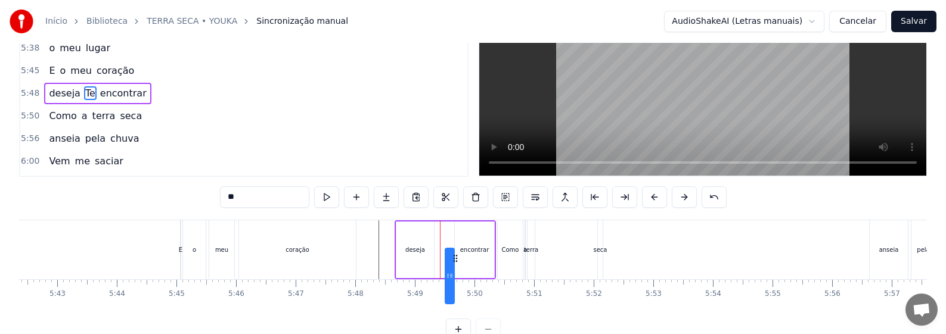
drag, startPoint x: 450, startPoint y: 284, endPoint x: 457, endPoint y: 286, distance: 7.5
click at [457, 263] on icon at bounding box center [456, 259] width 10 height 10
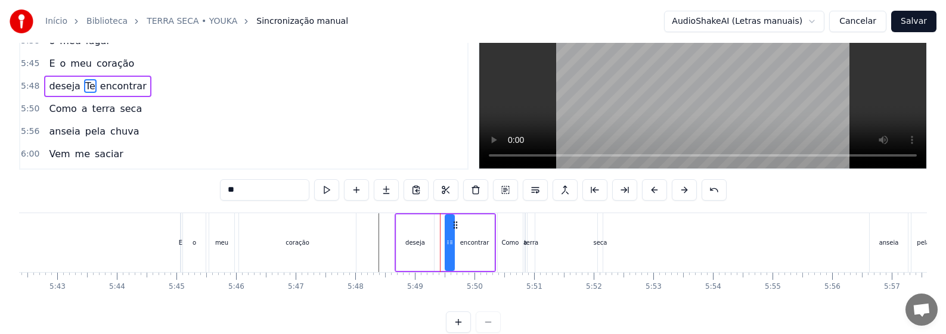
click at [409, 248] on div "deseja" at bounding box center [415, 243] width 38 height 57
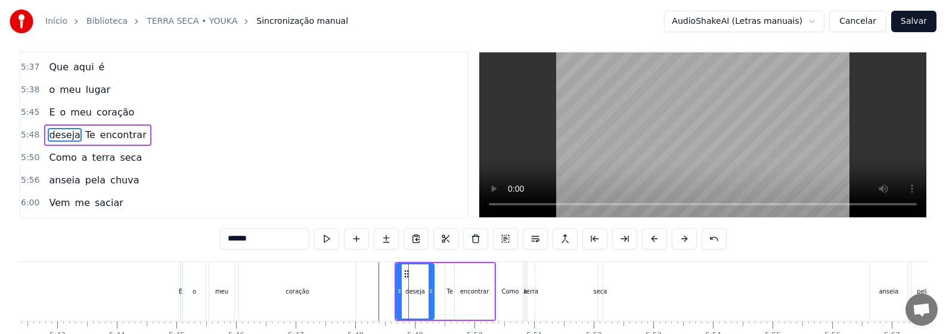
scroll to position [0, 0]
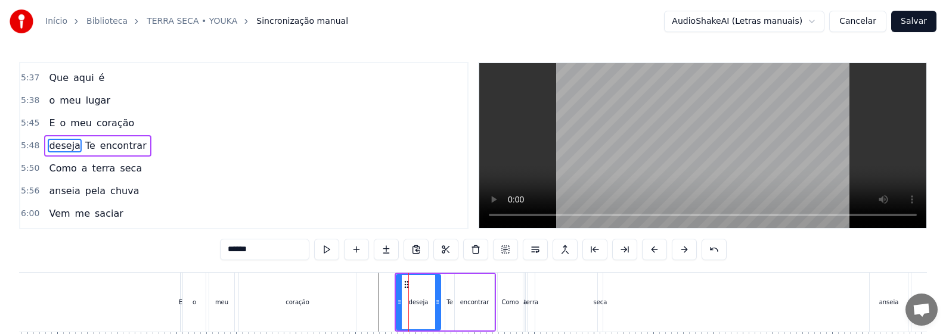
drag, startPoint x: 431, startPoint y: 307, endPoint x: 438, endPoint y: 307, distance: 6.6
click at [438, 307] on div at bounding box center [437, 302] width 5 height 54
click at [451, 304] on div "Te" at bounding box center [449, 302] width 7 height 9
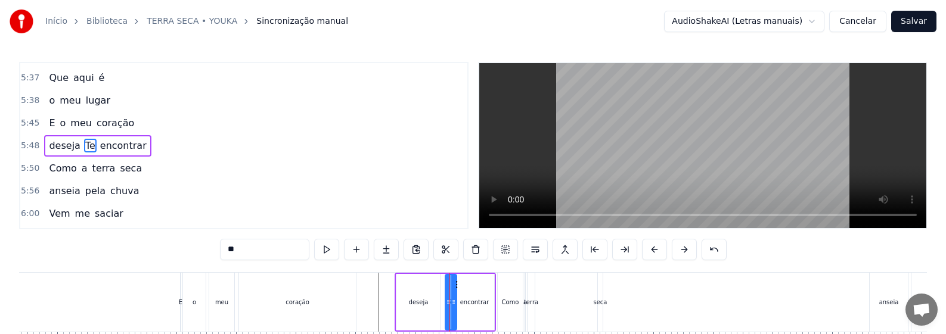
click at [456, 306] on icon at bounding box center [453, 302] width 5 height 10
click at [473, 305] on div "encontrar" at bounding box center [474, 302] width 29 height 9
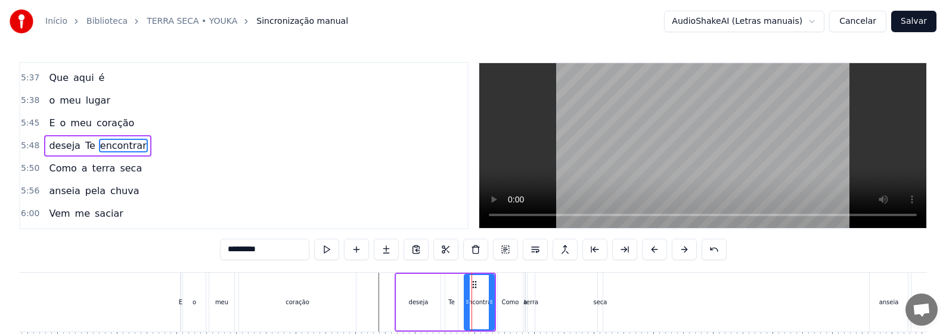
drag, startPoint x: 456, startPoint y: 290, endPoint x: 466, endPoint y: 291, distance: 9.6
click at [466, 291] on div at bounding box center [467, 302] width 5 height 54
click at [409, 305] on div "deseja" at bounding box center [418, 302] width 44 height 57
type input "******"
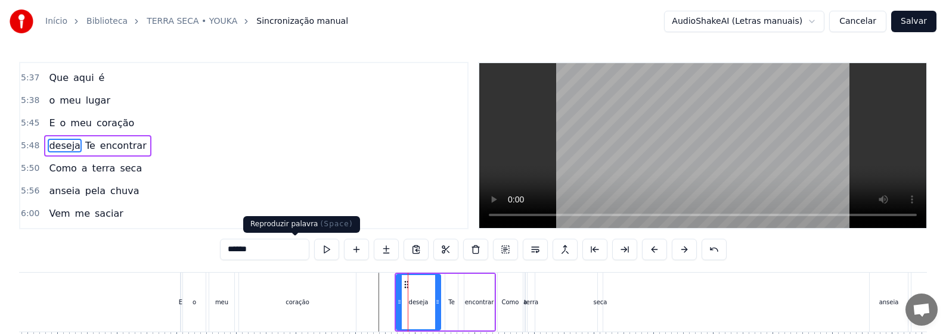
click at [314, 248] on button at bounding box center [326, 249] width 25 height 21
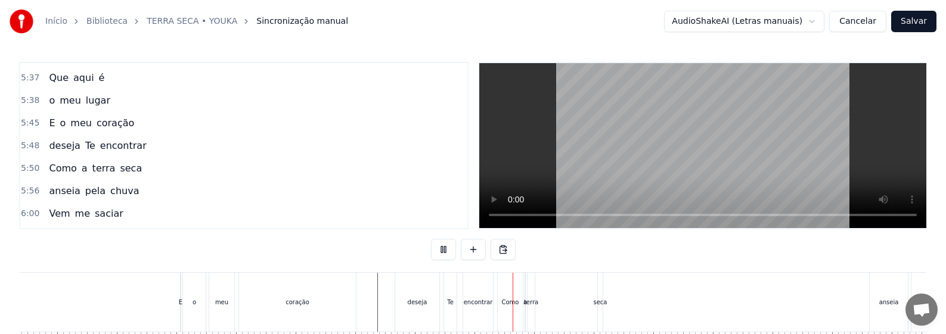
click at [451, 296] on div "Te" at bounding box center [450, 302] width 13 height 59
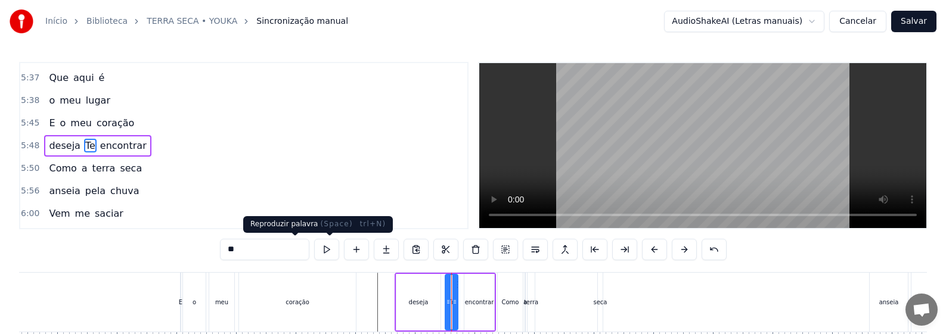
click at [314, 249] on button at bounding box center [326, 249] width 25 height 21
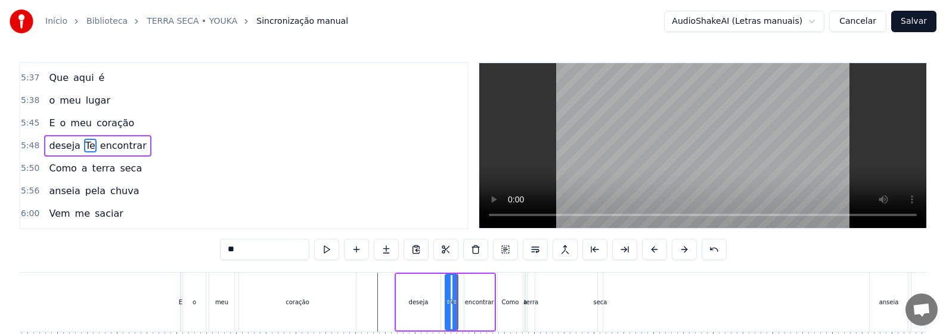
click at [482, 305] on div "encontrar" at bounding box center [479, 302] width 29 height 9
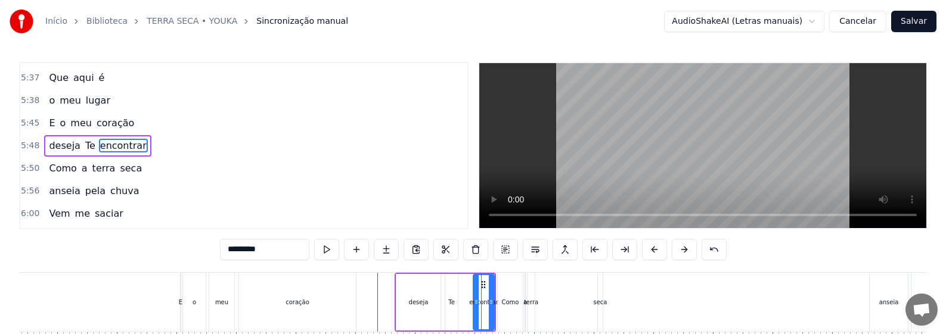
drag, startPoint x: 466, startPoint y: 308, endPoint x: 455, endPoint y: 310, distance: 11.6
click at [476, 308] on div at bounding box center [476, 302] width 5 height 54
click at [452, 309] on div "Te" at bounding box center [451, 302] width 13 height 57
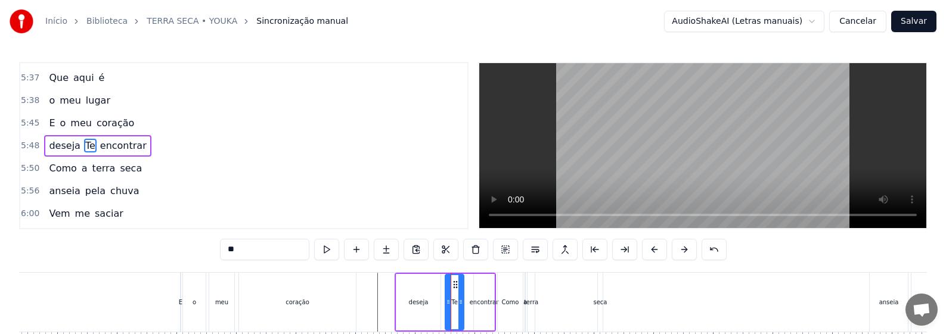
drag, startPoint x: 456, startPoint y: 309, endPoint x: 462, endPoint y: 309, distance: 6.0
click at [462, 309] on div at bounding box center [460, 302] width 5 height 54
drag, startPoint x: 447, startPoint y: 303, endPoint x: 455, endPoint y: 306, distance: 8.1
click at [455, 306] on icon at bounding box center [456, 302] width 5 height 10
click at [427, 303] on div "deseja" at bounding box center [419, 302] width 20 height 9
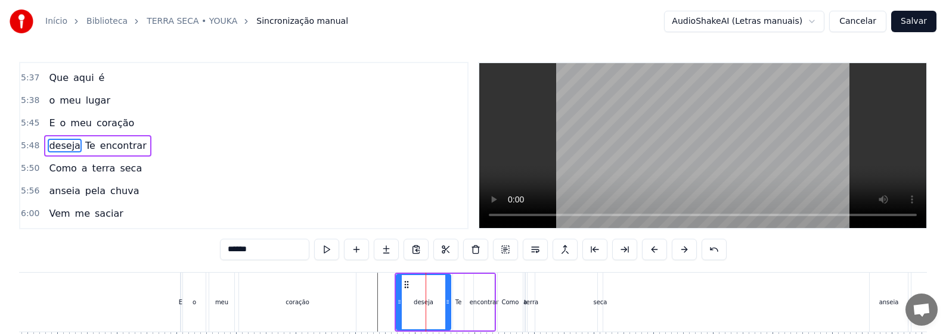
click at [448, 310] on div at bounding box center [447, 302] width 5 height 54
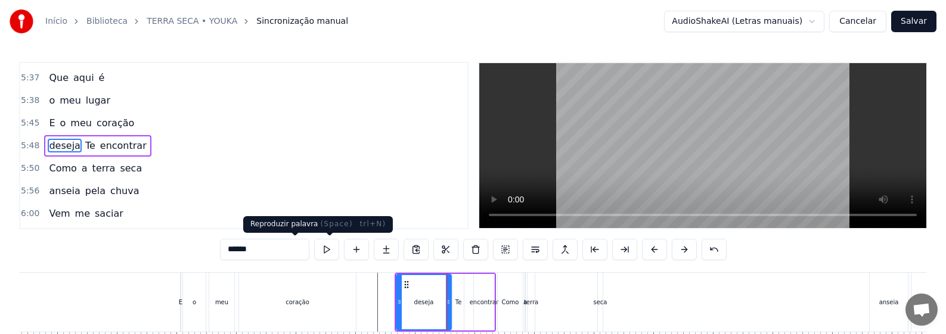
click at [314, 252] on button at bounding box center [326, 249] width 25 height 21
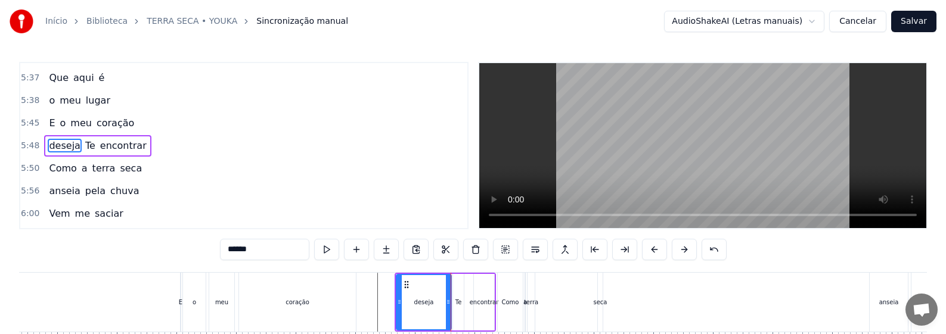
click at [456, 305] on div "Te" at bounding box center [458, 302] width 7 height 9
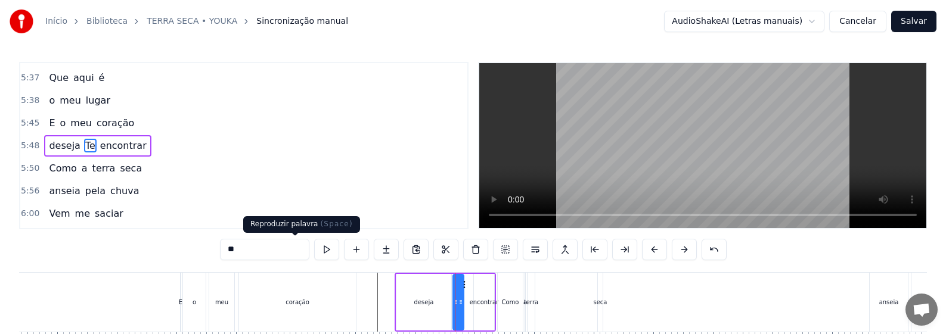
click at [314, 246] on button at bounding box center [326, 249] width 25 height 21
click at [598, 306] on div "seca" at bounding box center [601, 302] width 14 height 9
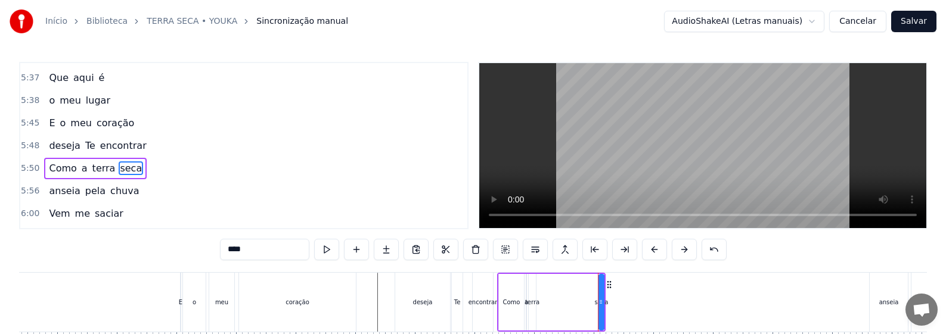
scroll to position [1695, 0]
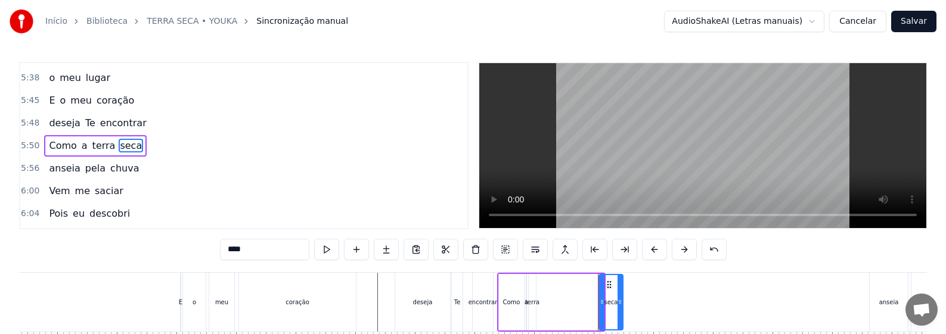
drag, startPoint x: 600, startPoint y: 306, endPoint x: 619, endPoint y: 307, distance: 19.1
click at [619, 307] on div at bounding box center [619, 302] width 5 height 54
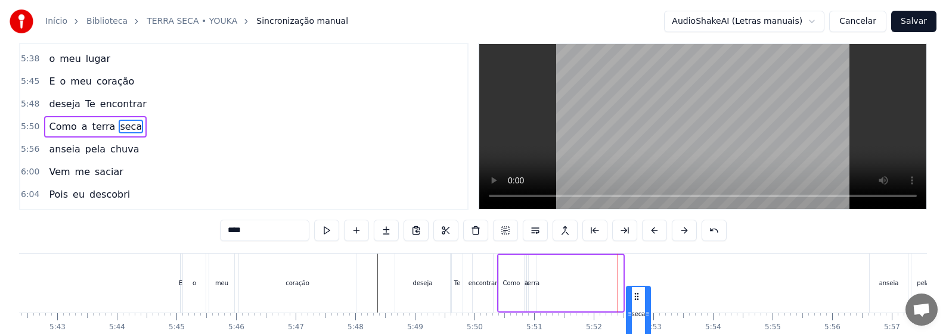
scroll to position [42, 0]
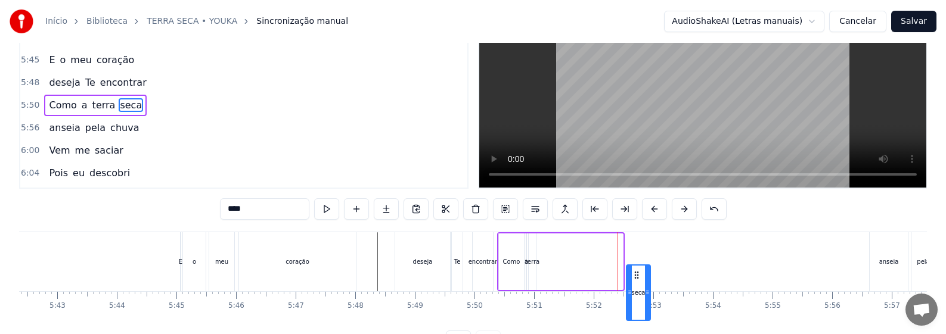
drag, startPoint x: 610, startPoint y: 284, endPoint x: 638, endPoint y: 287, distance: 27.5
click at [638, 280] on icon at bounding box center [637, 276] width 10 height 10
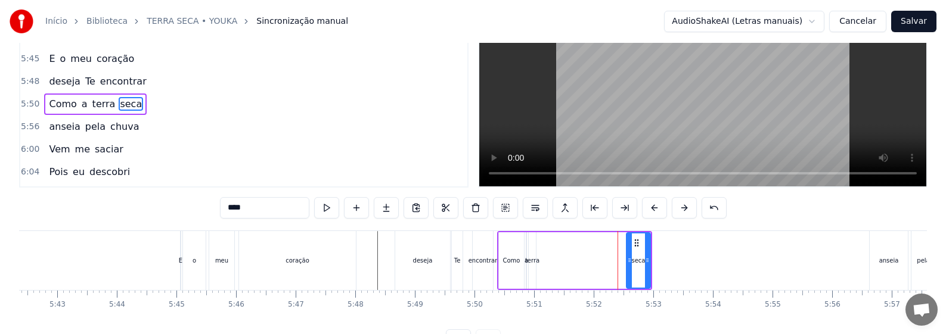
click at [531, 260] on div "terra" at bounding box center [532, 260] width 14 height 9
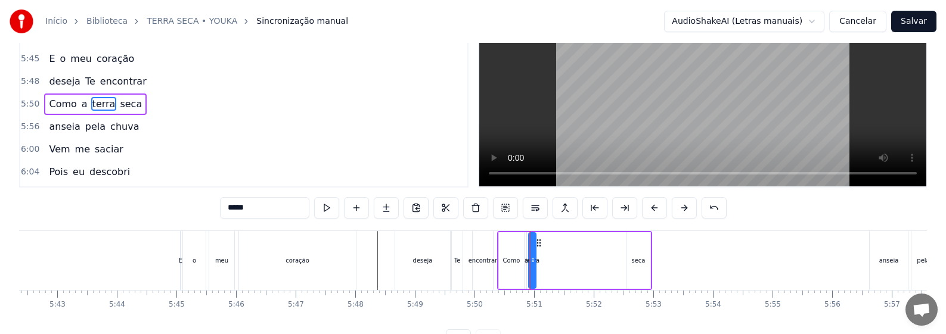
scroll to position [0, 0]
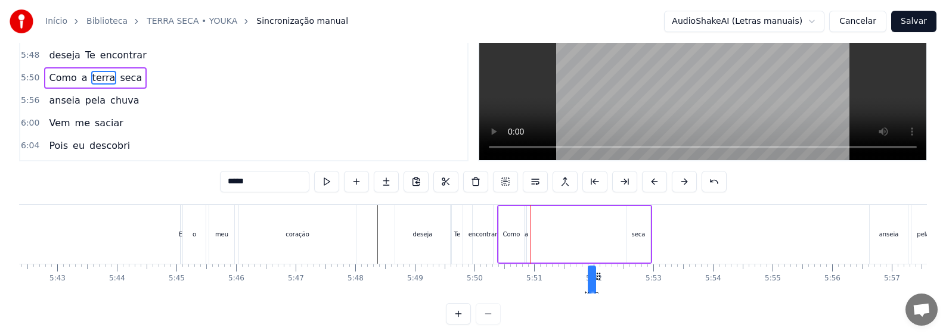
drag, startPoint x: 541, startPoint y: 284, endPoint x: 600, endPoint y: 285, distance: 59.6
click at [600, 281] on icon at bounding box center [599, 277] width 10 height 10
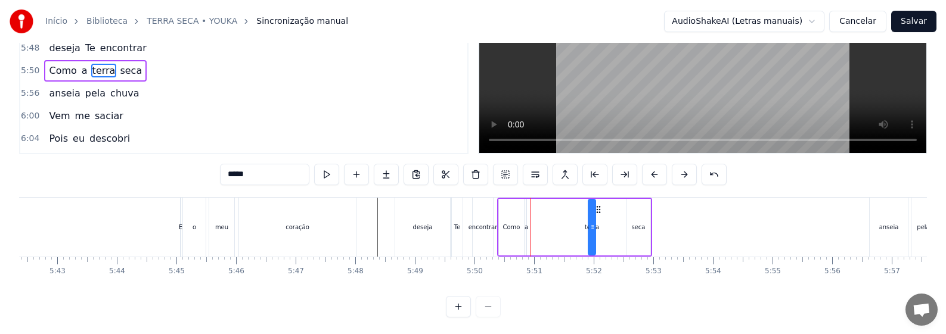
click at [513, 239] on div "Como" at bounding box center [511, 227] width 25 height 57
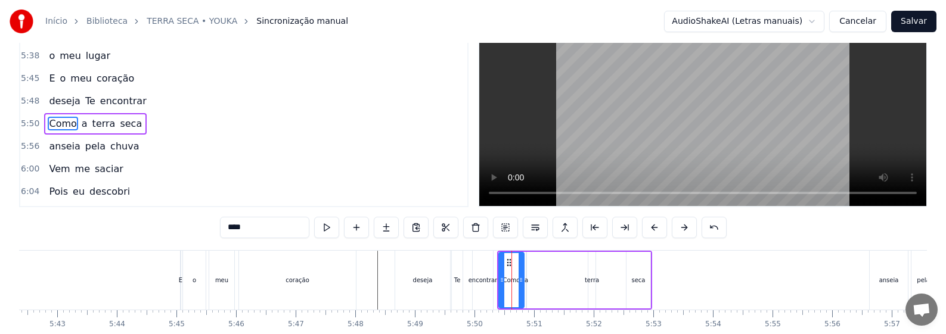
scroll to position [0, 0]
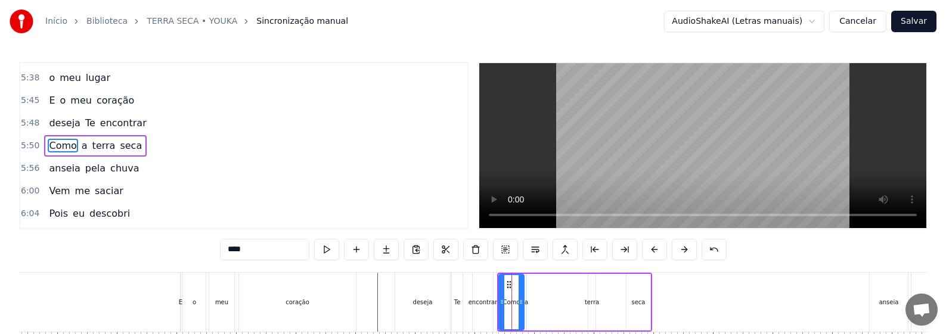
click at [528, 299] on div "a" at bounding box center [526, 302] width 4 height 9
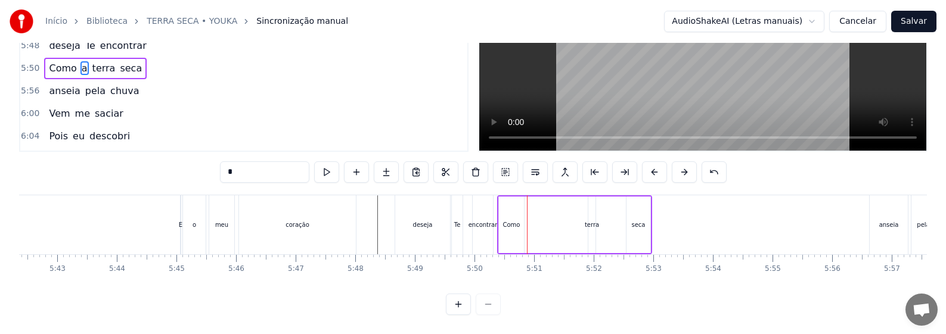
scroll to position [66, 20403]
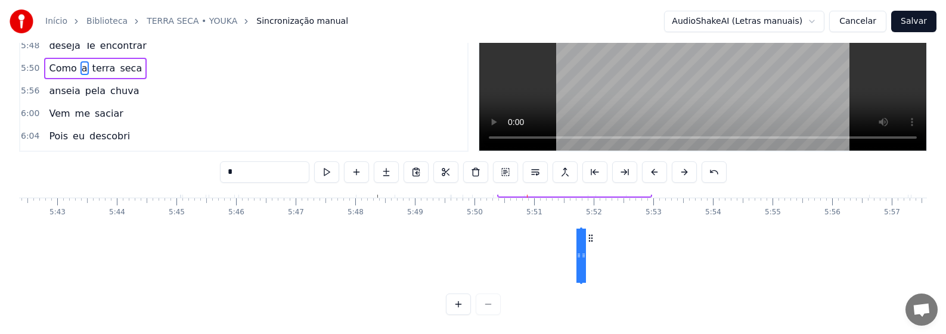
drag, startPoint x: 536, startPoint y: 285, endPoint x: 586, endPoint y: 287, distance: 49.5
click at [586, 287] on div "0:33 Somente em Ti construirei 0:37 a minha casa 0:41 Somente em Ti colocarei 0…" at bounding box center [473, 150] width 908 height 331
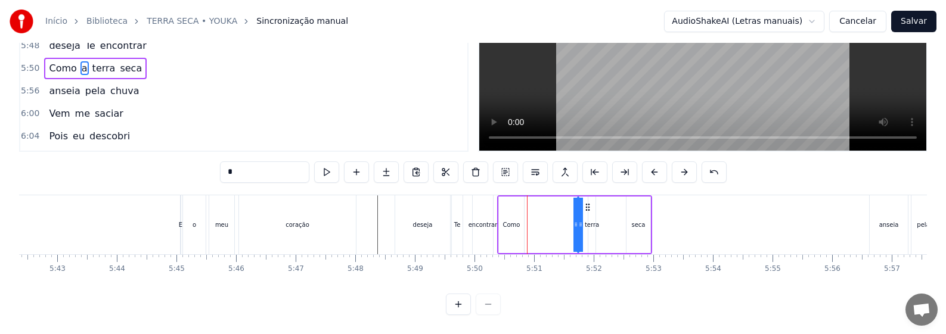
scroll to position [0, 20403]
click at [515, 220] on div "Como" at bounding box center [511, 224] width 17 height 9
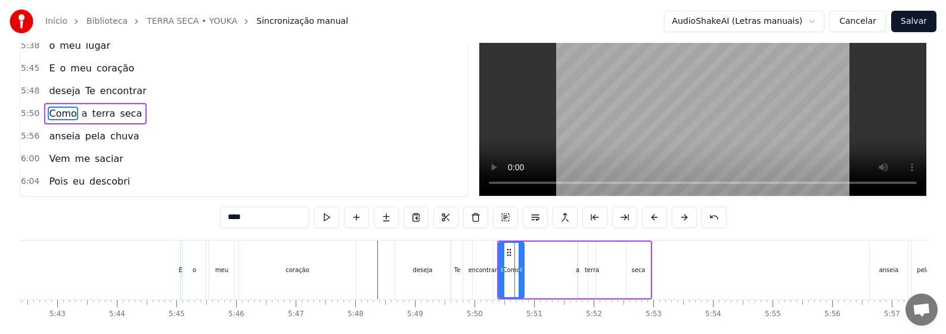
scroll to position [0, 0]
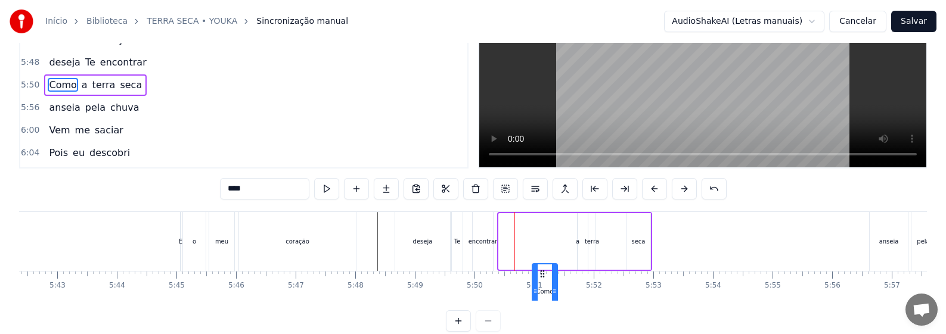
drag, startPoint x: 510, startPoint y: 282, endPoint x: 545, endPoint y: 284, distance: 35.2
click at [545, 279] on icon at bounding box center [543, 274] width 10 height 10
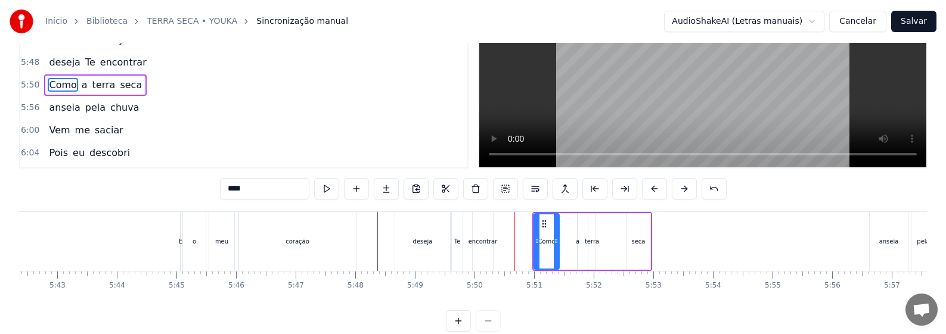
scroll to position [76, 0]
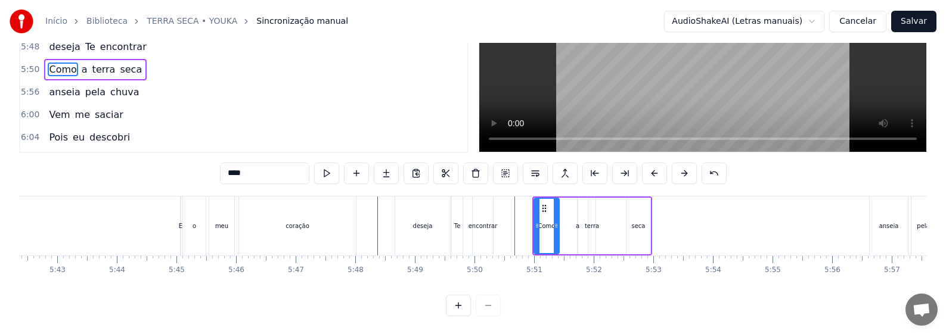
click at [490, 230] on div "encontrar" at bounding box center [482, 226] width 29 height 9
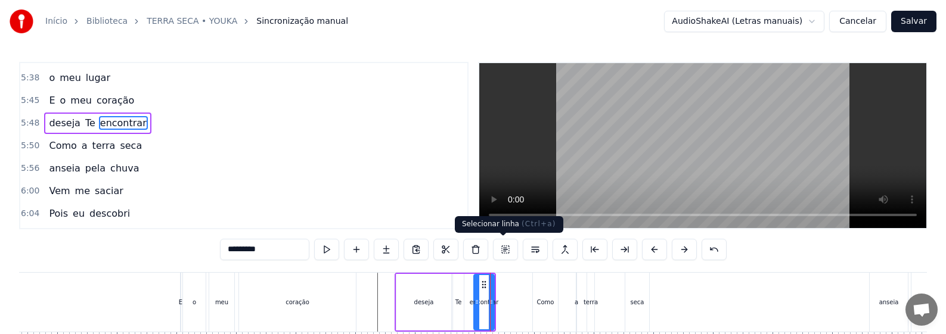
scroll to position [1672, 0]
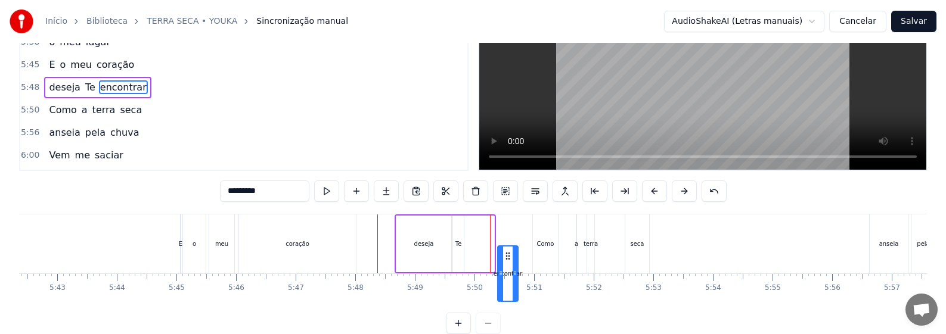
drag, startPoint x: 483, startPoint y: 285, endPoint x: 508, endPoint y: 285, distance: 25.0
click at [508, 261] on icon at bounding box center [508, 256] width 10 height 10
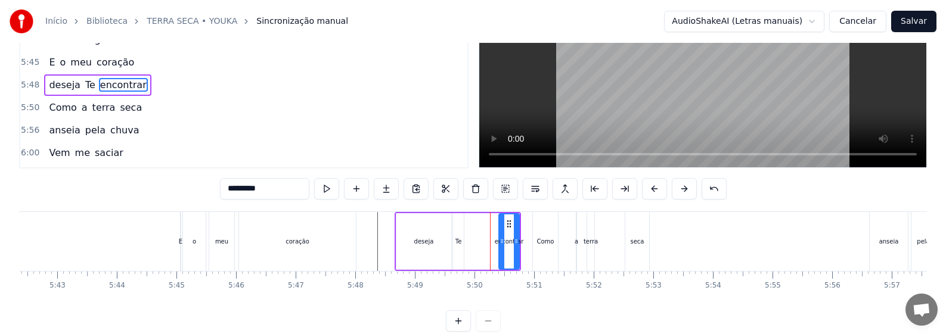
click at [454, 246] on div "Te" at bounding box center [458, 241] width 11 height 57
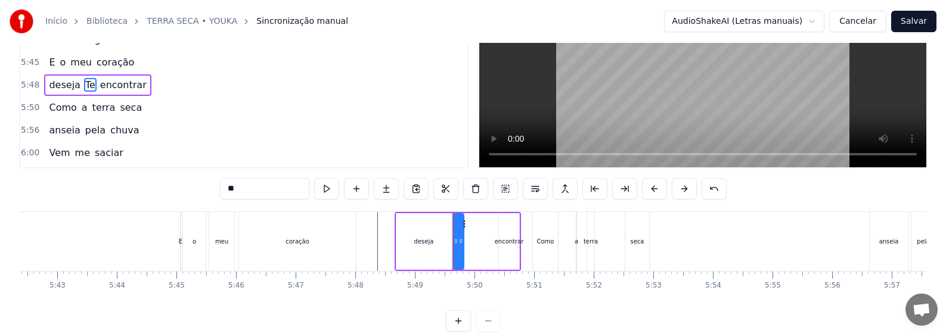
scroll to position [0, 0]
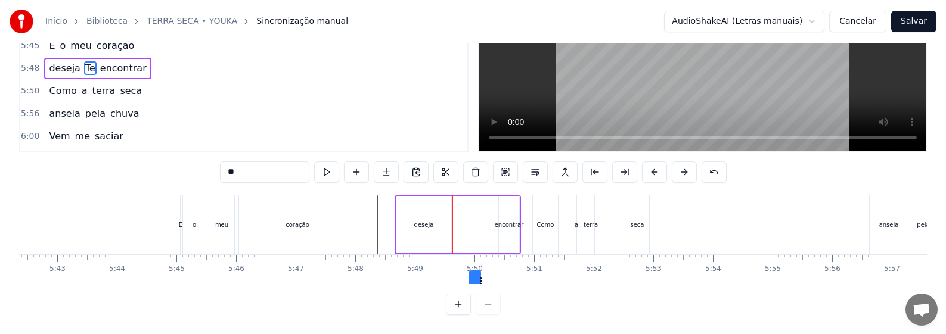
drag, startPoint x: 464, startPoint y: 284, endPoint x: 480, endPoint y: 285, distance: 16.7
click at [480, 285] on div "0:33 Somente em Ti construirei 0:37 a minha casa 0:41 Somente em Ti colocarei 0…" at bounding box center [473, 150] width 908 height 331
click at [430, 222] on div "deseja" at bounding box center [423, 225] width 55 height 57
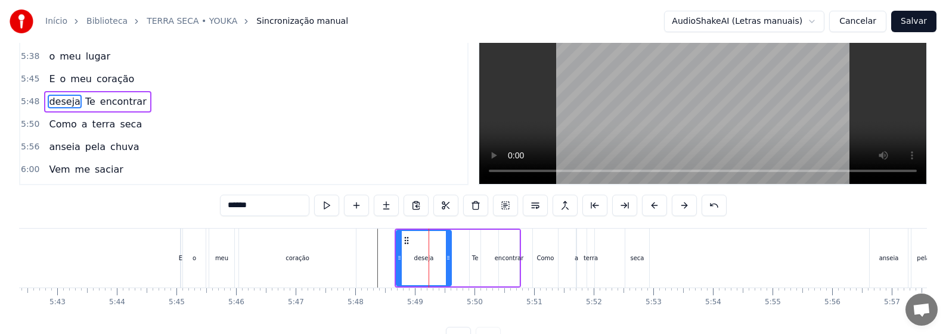
scroll to position [0, 0]
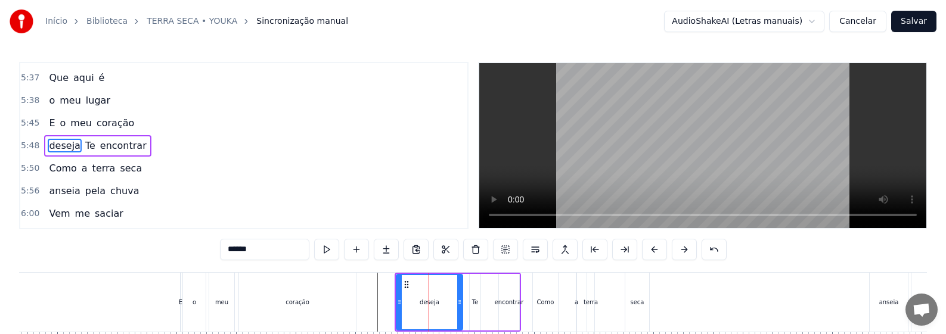
drag, startPoint x: 449, startPoint y: 305, endPoint x: 460, endPoint y: 308, distance: 11.0
click at [461, 308] on div at bounding box center [459, 302] width 5 height 54
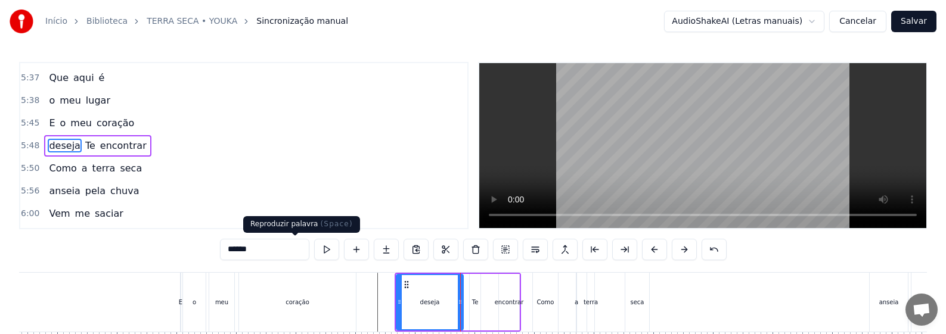
click at [314, 250] on button at bounding box center [326, 249] width 25 height 21
click at [475, 303] on div "Te" at bounding box center [475, 302] width 7 height 9
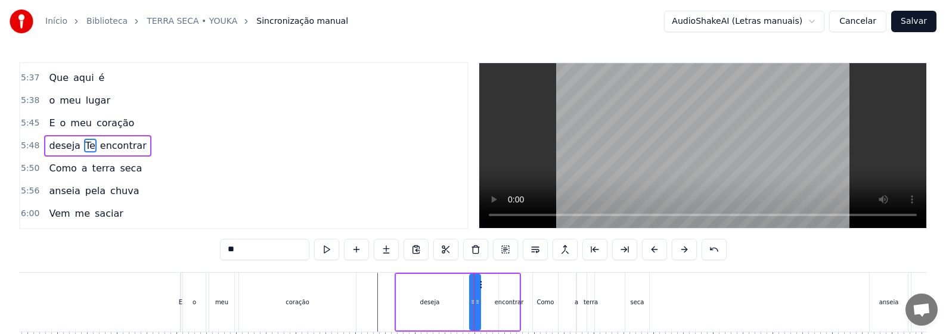
drag, startPoint x: 448, startPoint y: 306, endPoint x: 457, endPoint y: 310, distance: 9.9
click at [448, 306] on div "deseja" at bounding box center [429, 302] width 67 height 57
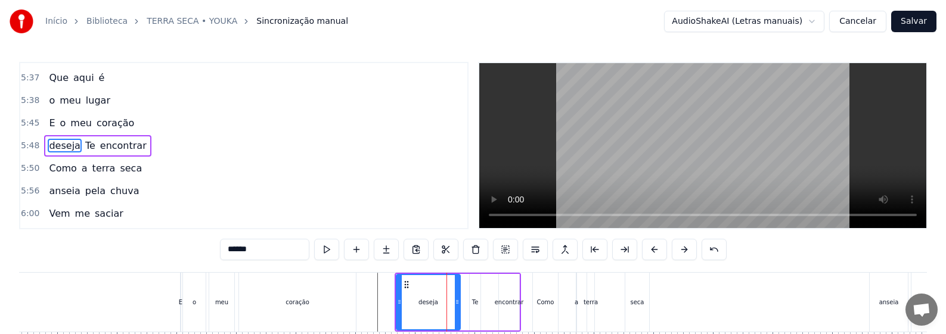
click at [458, 312] on div at bounding box center [457, 302] width 5 height 54
click at [471, 306] on div "Te" at bounding box center [475, 302] width 11 height 57
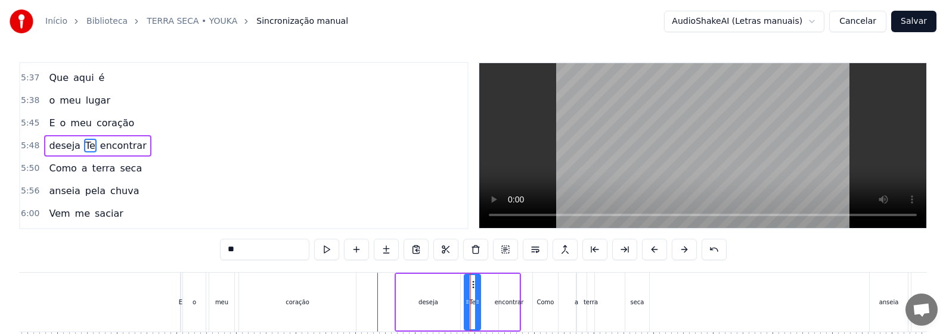
click at [466, 308] on div at bounding box center [467, 302] width 5 height 54
click at [314, 247] on button at bounding box center [326, 249] width 25 height 21
click at [504, 307] on div "encontrar" at bounding box center [509, 302] width 20 height 57
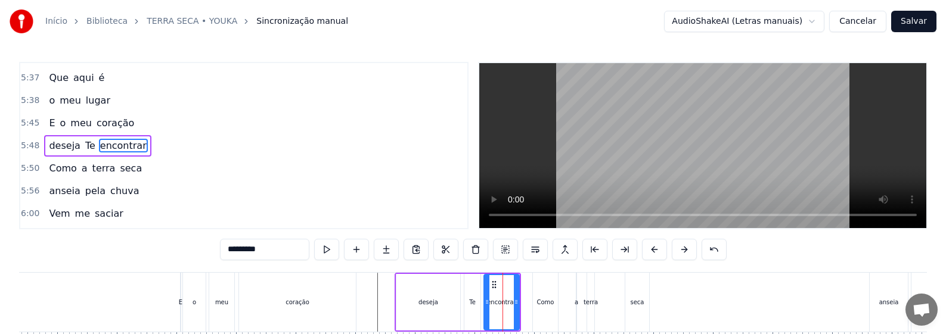
drag, startPoint x: 501, startPoint y: 306, endPoint x: 486, endPoint y: 312, distance: 16.0
click at [486, 312] on div at bounding box center [487, 302] width 5 height 54
click at [484, 303] on circle at bounding box center [484, 303] width 1 height 1
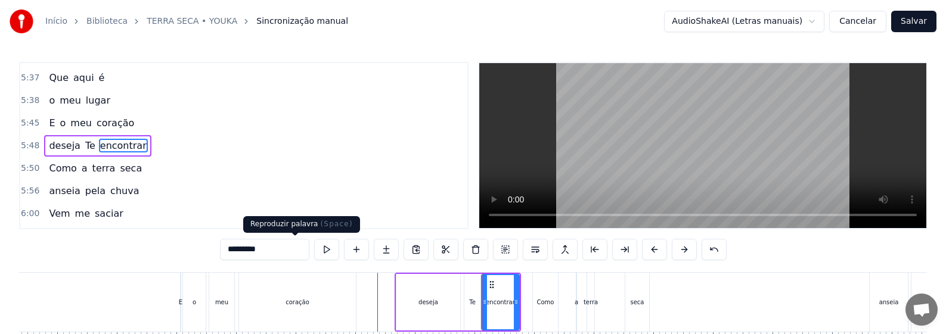
click at [314, 250] on button at bounding box center [326, 249] width 25 height 21
click at [545, 305] on div "Como" at bounding box center [545, 302] width 17 height 9
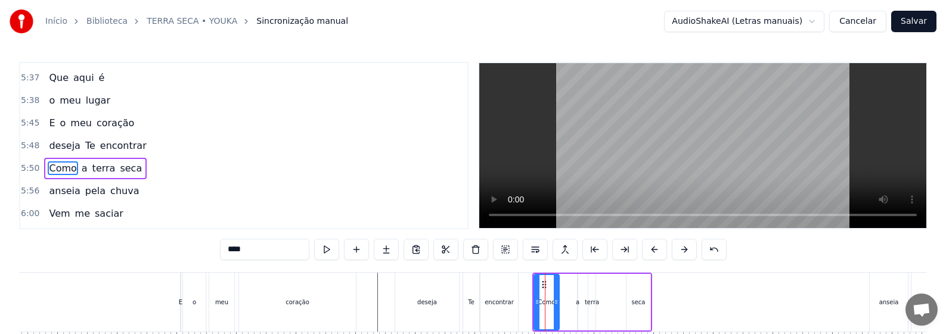
scroll to position [1695, 0]
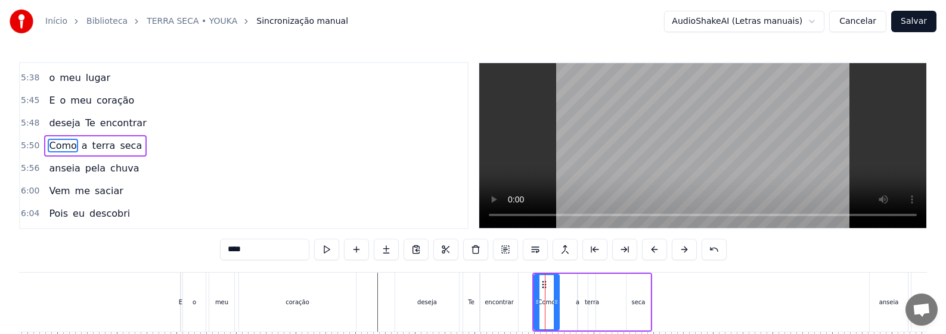
click at [645, 305] on div "seca" at bounding box center [638, 302] width 24 height 57
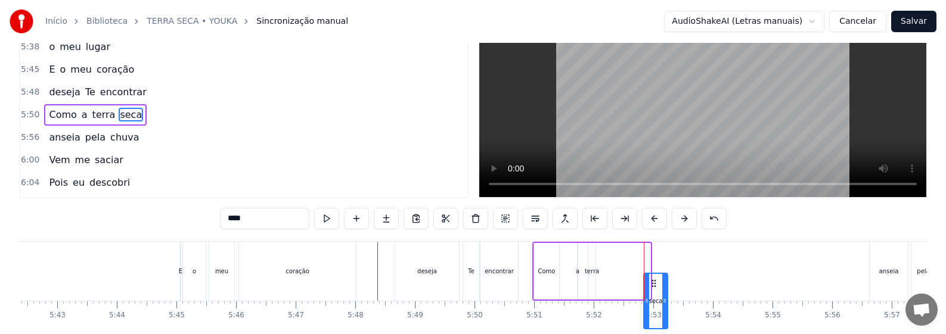
drag, startPoint x: 641, startPoint y: 284, endPoint x: 652, endPoint y: 285, distance: 11.4
click at [652, 285] on icon at bounding box center [654, 284] width 10 height 10
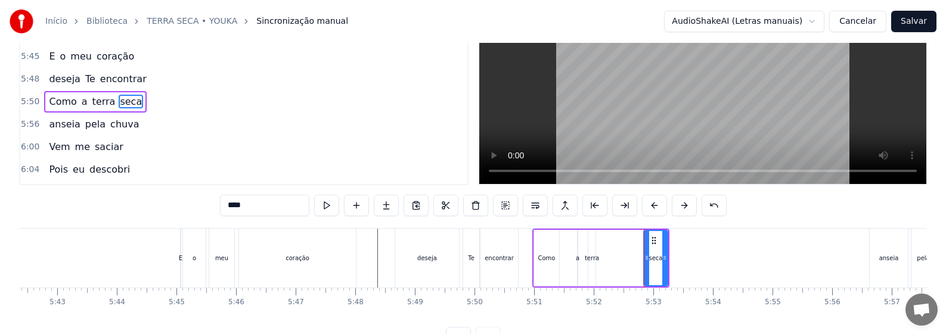
click at [589, 269] on div "terra" at bounding box center [591, 258] width 7 height 57
type input "*****"
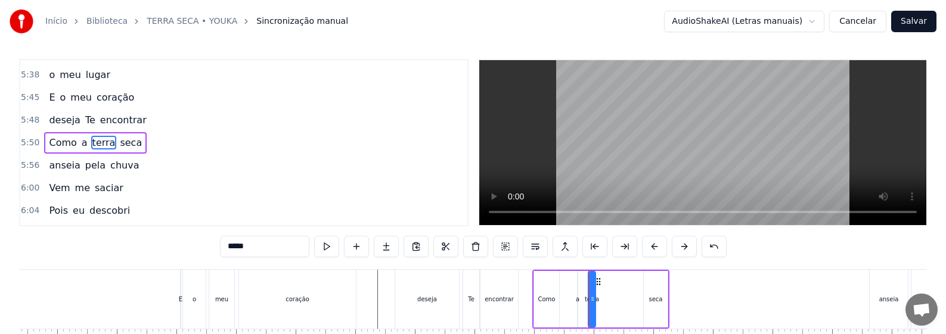
scroll to position [0, 0]
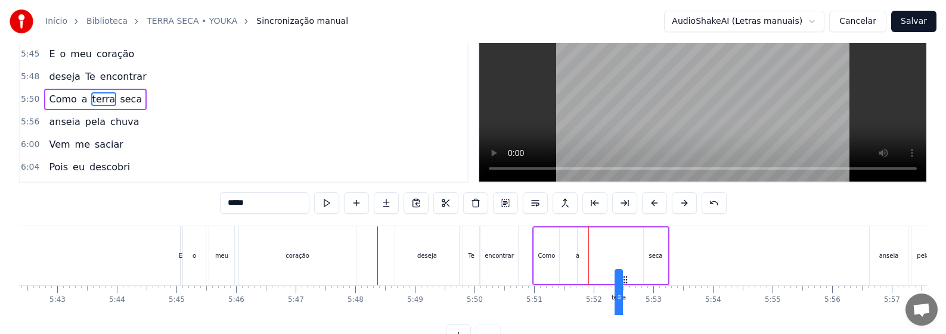
drag, startPoint x: 598, startPoint y: 285, endPoint x: 605, endPoint y: 278, distance: 9.7
click at [629, 285] on icon at bounding box center [625, 280] width 10 height 10
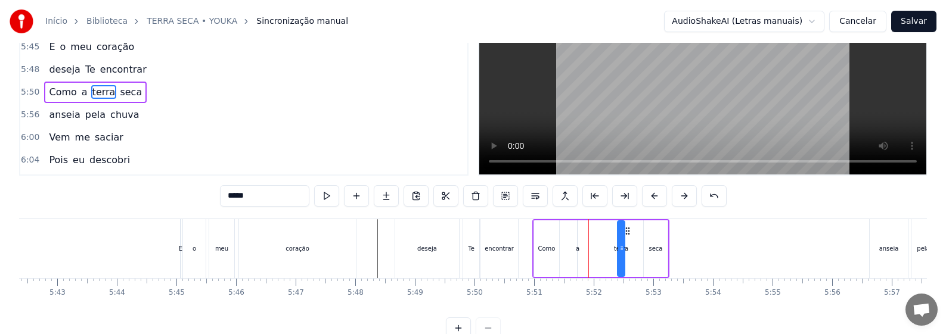
click at [580, 257] on div "Como a terra seca" at bounding box center [600, 248] width 137 height 59
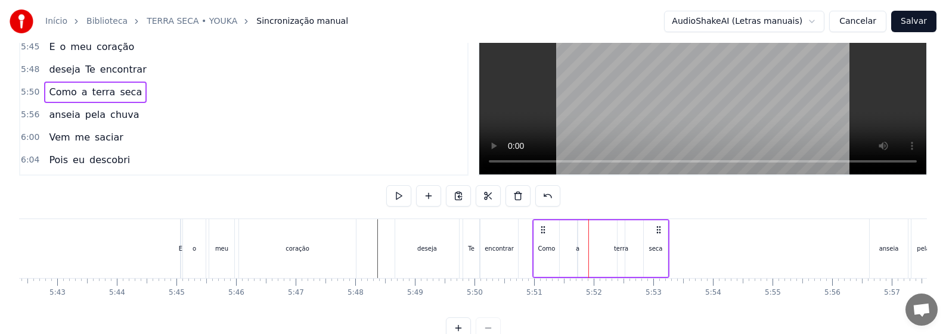
click at [577, 253] on div "a" at bounding box center [578, 248] width 4 height 9
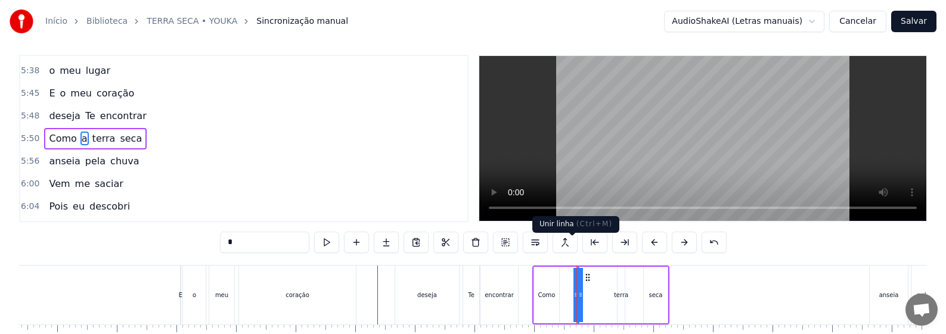
scroll to position [0, 0]
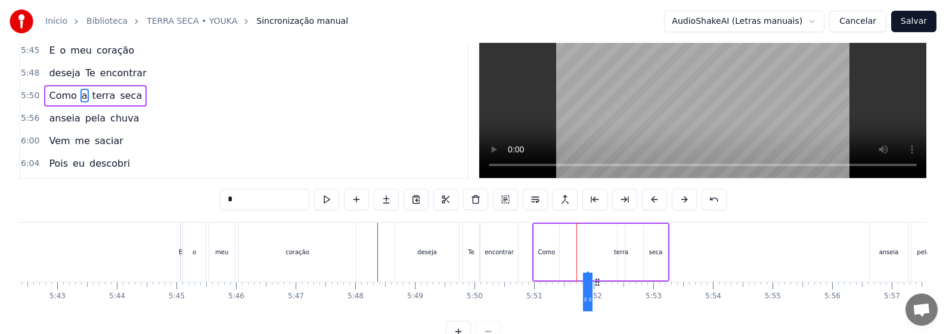
drag, startPoint x: 589, startPoint y: 285, endPoint x: 600, endPoint y: 286, distance: 10.8
click at [600, 286] on icon at bounding box center [597, 283] width 10 height 10
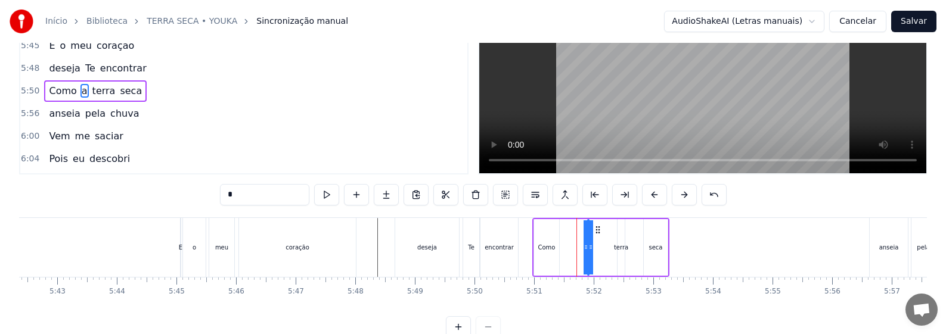
click at [551, 256] on div "Como" at bounding box center [546, 247] width 25 height 57
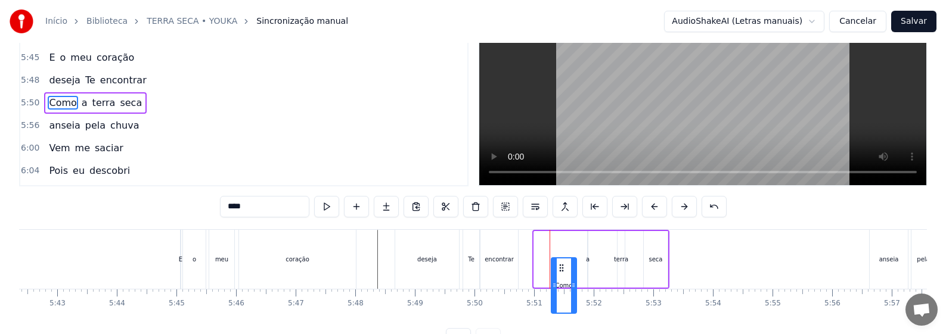
drag, startPoint x: 546, startPoint y: 285, endPoint x: 566, endPoint y: 285, distance: 19.1
click at [566, 273] on icon at bounding box center [562, 268] width 10 height 10
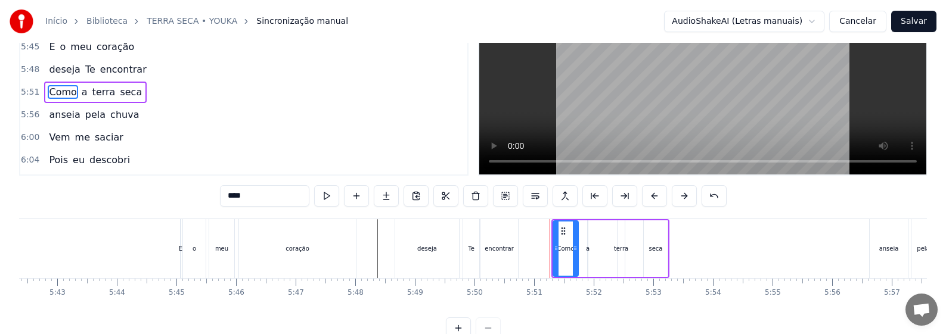
click at [508, 256] on div "encontrar" at bounding box center [499, 248] width 38 height 59
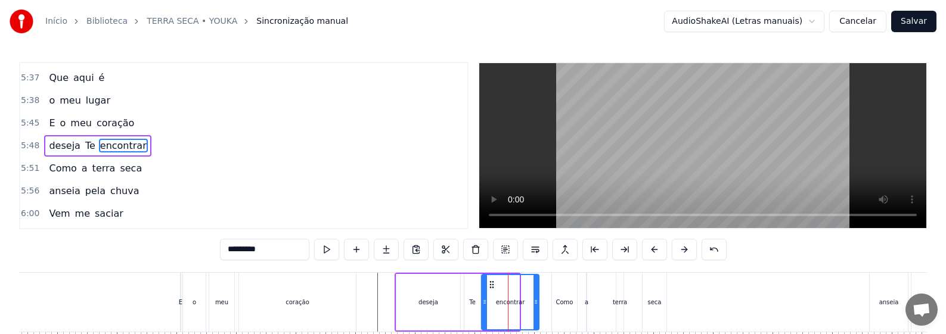
drag, startPoint x: 518, startPoint y: 305, endPoint x: 539, endPoint y: 308, distance: 21.1
click at [538, 308] on div at bounding box center [535, 302] width 5 height 54
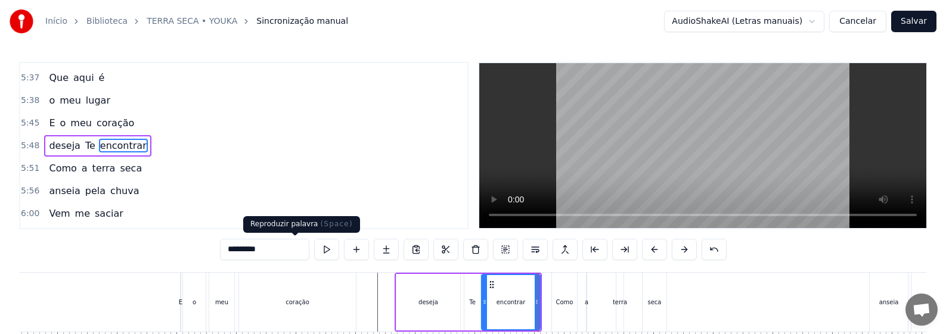
click at [314, 251] on button at bounding box center [326, 249] width 25 height 21
click at [657, 302] on div "seca" at bounding box center [655, 302] width 14 height 9
type input "****"
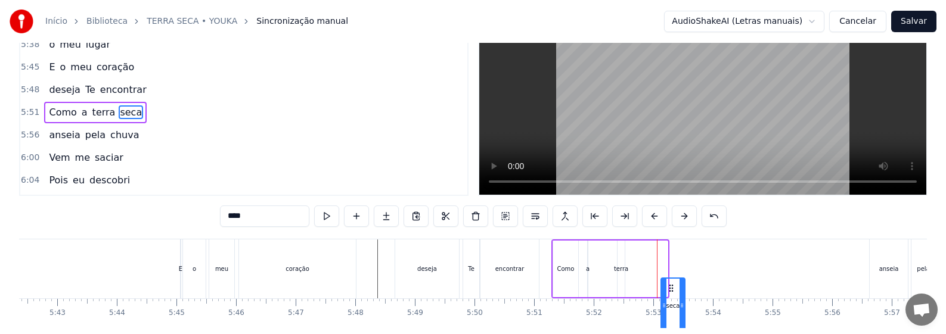
drag, startPoint x: 655, startPoint y: 282, endPoint x: 672, endPoint y: 287, distance: 17.8
click at [672, 287] on icon at bounding box center [671, 289] width 10 height 10
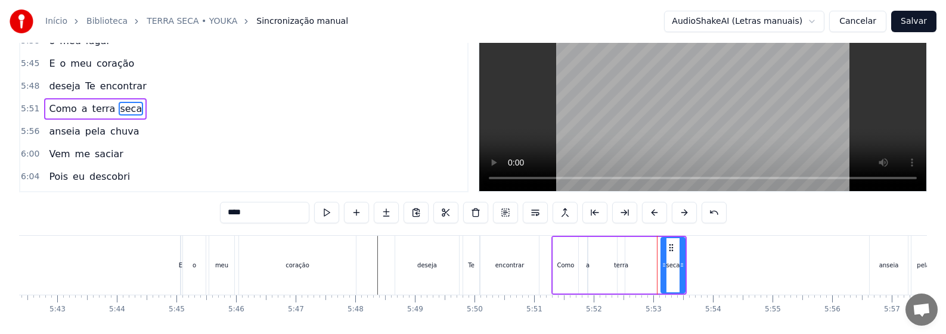
click at [628, 269] on div "Como a terra seca" at bounding box center [618, 265] width 135 height 59
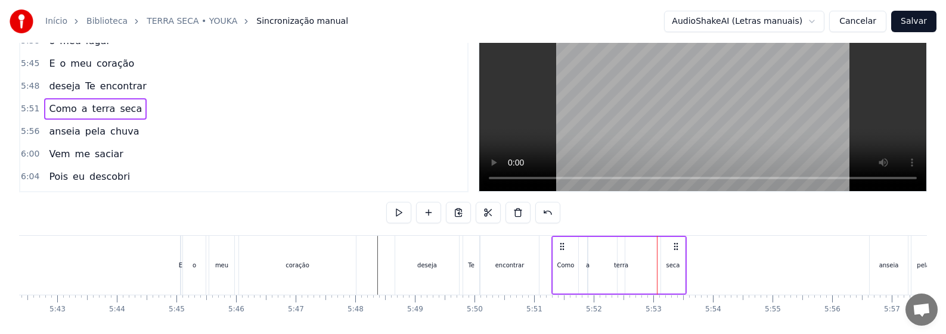
click at [618, 268] on div "terra" at bounding box center [621, 265] width 14 height 9
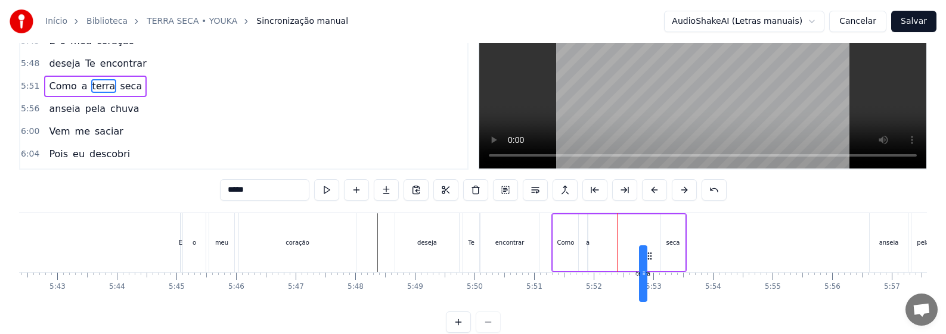
drag, startPoint x: 641, startPoint y: 287, endPoint x: 656, endPoint y: 287, distance: 14.9
click at [654, 261] on icon at bounding box center [650, 256] width 10 height 10
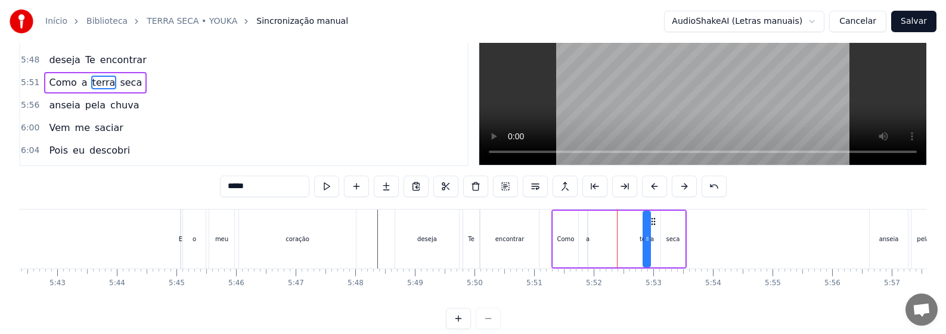
click at [589, 241] on div "Como a terra seca" at bounding box center [618, 239] width 135 height 59
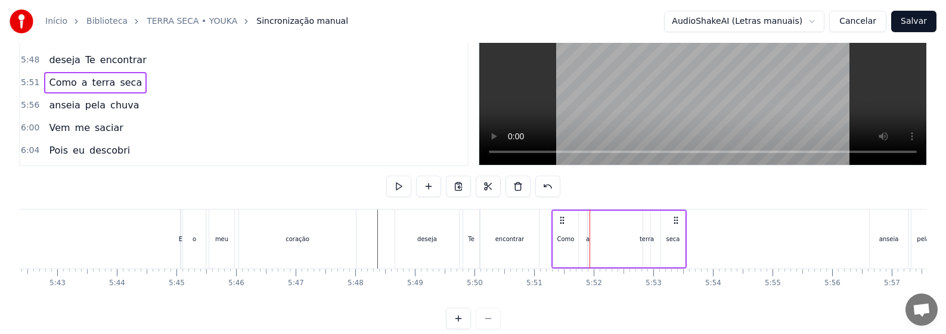
click at [587, 243] on div "a" at bounding box center [588, 239] width 4 height 9
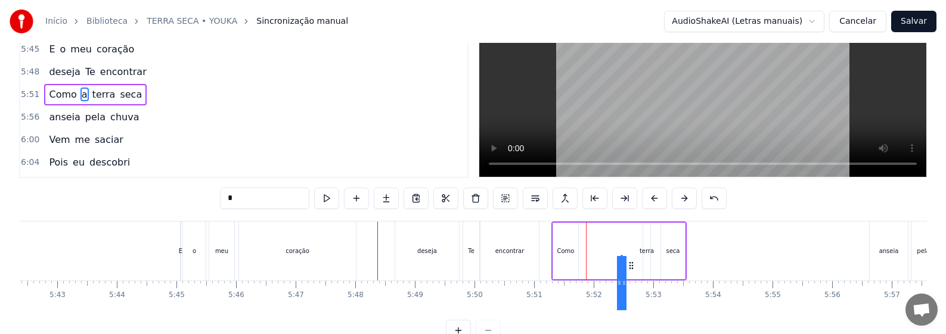
drag, startPoint x: 596, startPoint y: 280, endPoint x: 631, endPoint y: 287, distance: 35.2
click at [631, 271] on icon at bounding box center [631, 266] width 10 height 10
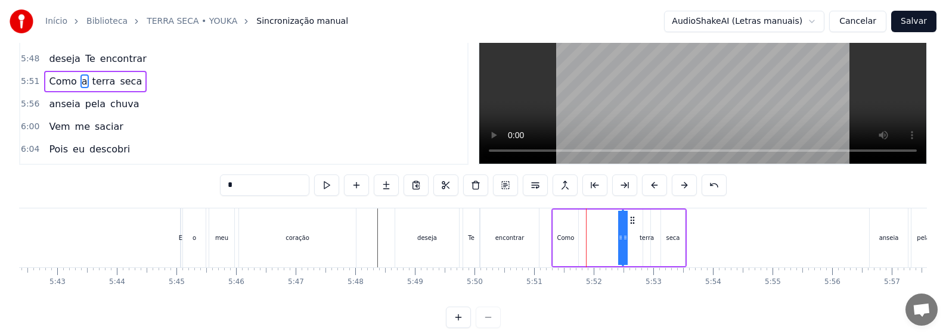
click at [565, 247] on div "Como" at bounding box center [565, 238] width 25 height 57
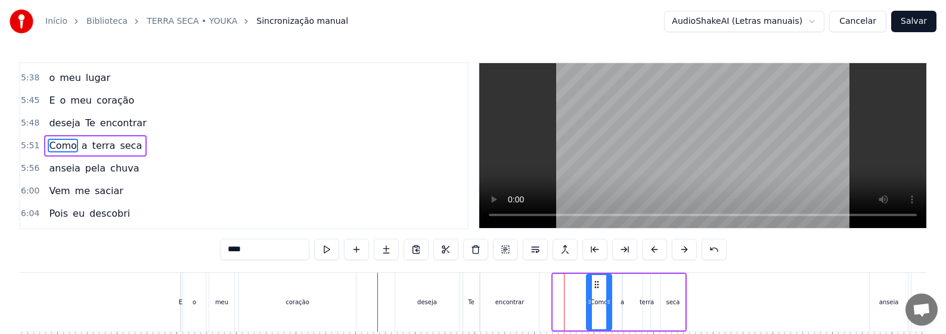
drag, startPoint x: 581, startPoint y: 283, endPoint x: 599, endPoint y: 283, distance: 17.9
click at [599, 283] on icon at bounding box center [597, 285] width 10 height 10
click at [514, 305] on div "encontrar" at bounding box center [509, 302] width 29 height 9
type input "*********"
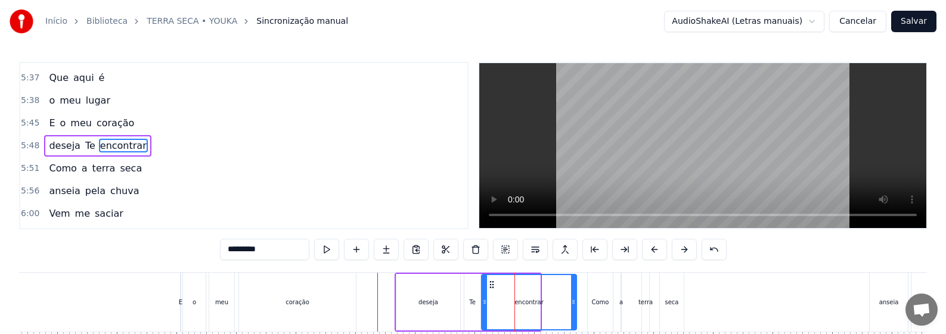
drag, startPoint x: 538, startPoint y: 312, endPoint x: 563, endPoint y: 310, distance: 25.1
click at [575, 315] on div at bounding box center [573, 302] width 5 height 54
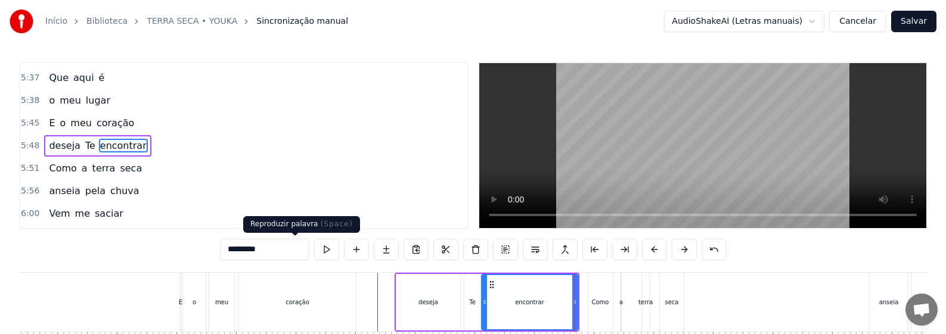
click at [314, 253] on button at bounding box center [326, 249] width 25 height 21
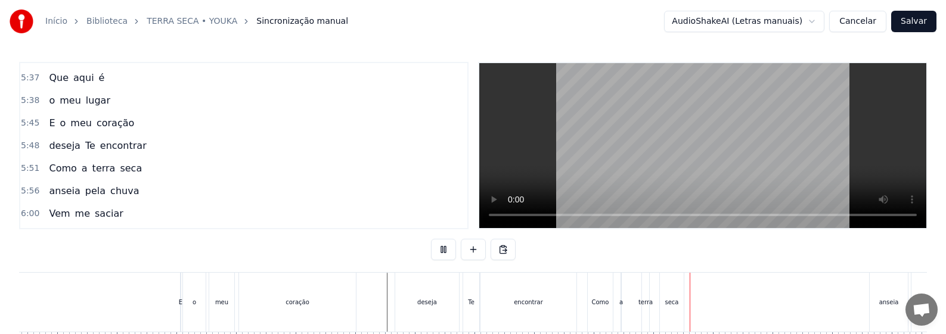
click at [467, 300] on div "Te" at bounding box center [471, 302] width 16 height 59
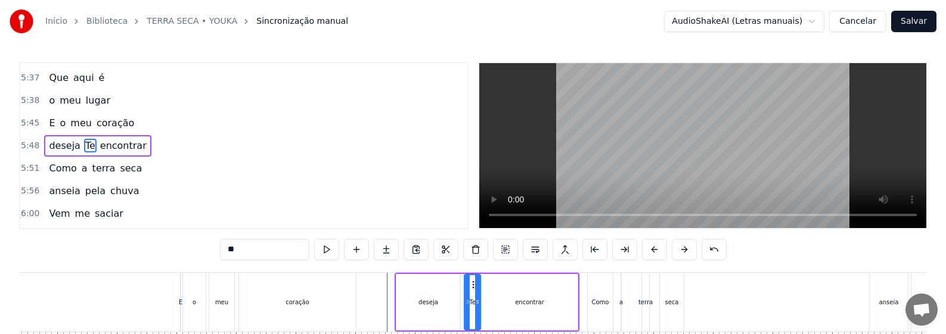
click at [602, 315] on div "Como" at bounding box center [600, 302] width 25 height 59
type input "****"
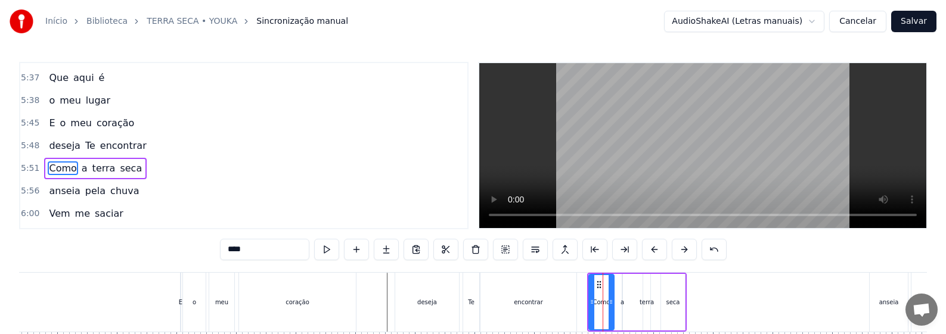
scroll to position [1695, 0]
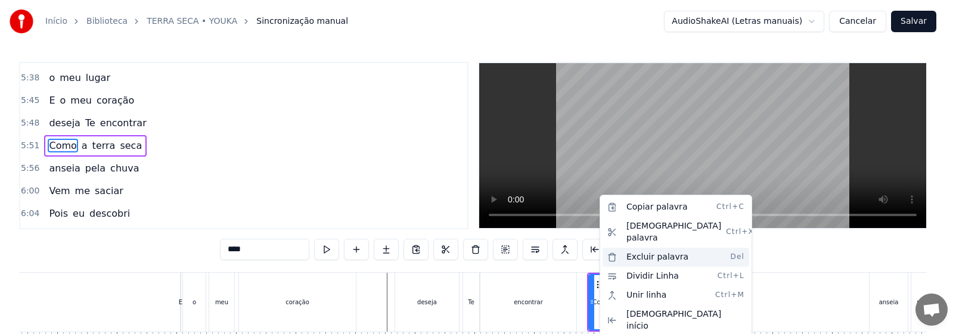
click at [651, 248] on div "Excluir palavra Del" at bounding box center [675, 257] width 147 height 19
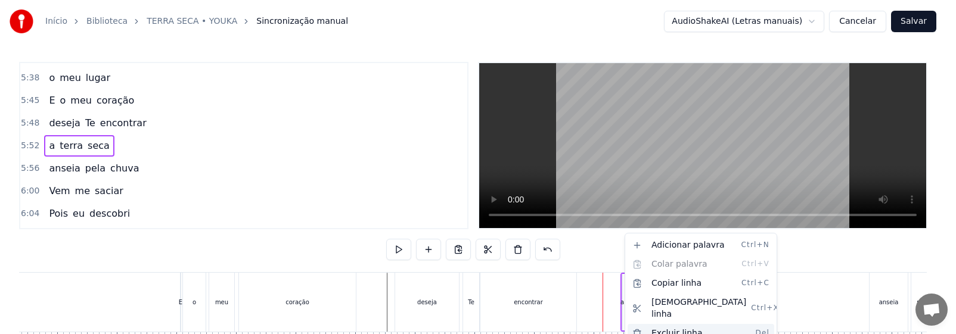
click at [672, 324] on div "Excluir linha Del" at bounding box center [701, 333] width 147 height 19
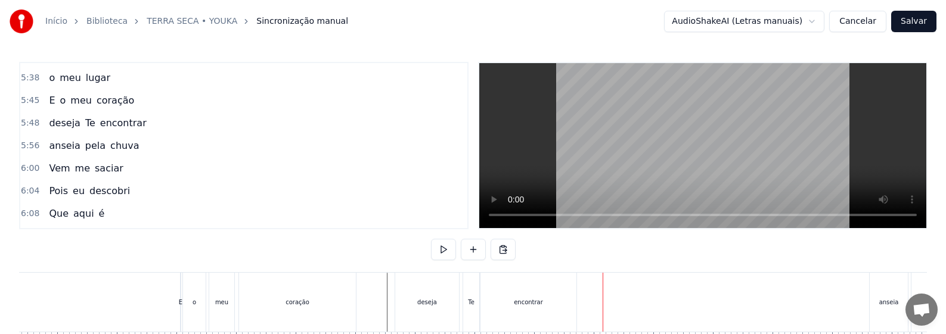
drag, startPoint x: 378, startPoint y: 303, endPoint x: 426, endPoint y: 285, distance: 51.1
click at [437, 251] on button at bounding box center [443, 249] width 25 height 21
click at [525, 308] on div "encontrar" at bounding box center [528, 302] width 96 height 59
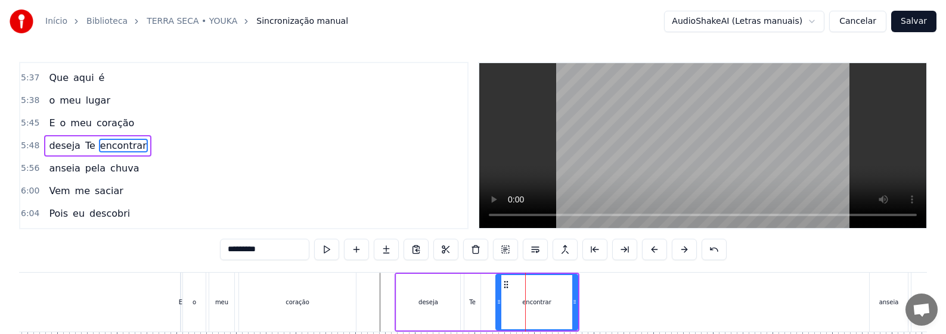
drag, startPoint x: 484, startPoint y: 311, endPoint x: 498, endPoint y: 310, distance: 14.3
click at [498, 310] on div at bounding box center [498, 302] width 5 height 54
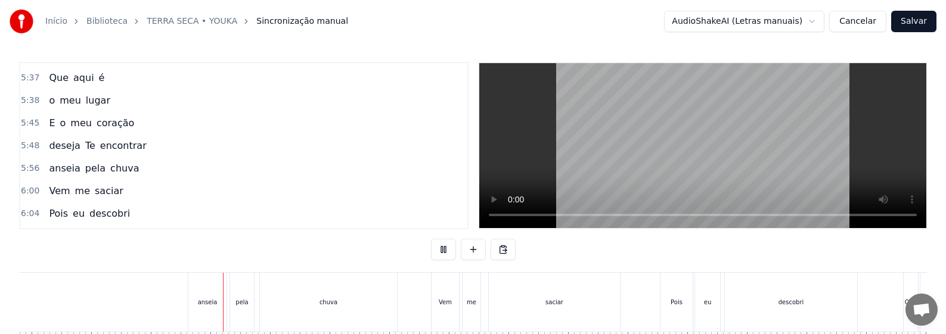
scroll to position [0, 21193]
click at [91, 303] on div "anseia" at bounding box center [98, 302] width 20 height 9
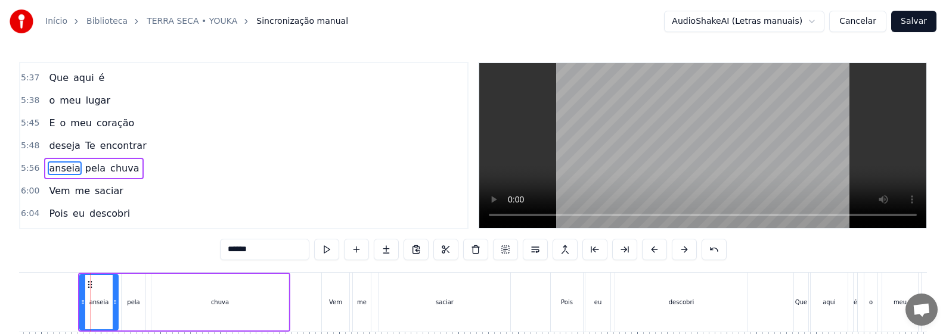
scroll to position [1695, 0]
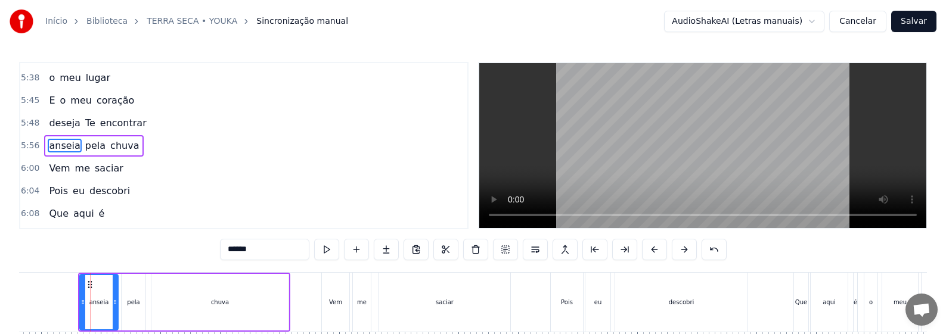
click at [220, 250] on input "******" at bounding box center [264, 249] width 89 height 21
click at [220, 250] on input "*******" at bounding box center [264, 249] width 89 height 21
click at [220, 251] on input "********" at bounding box center [264, 249] width 89 height 21
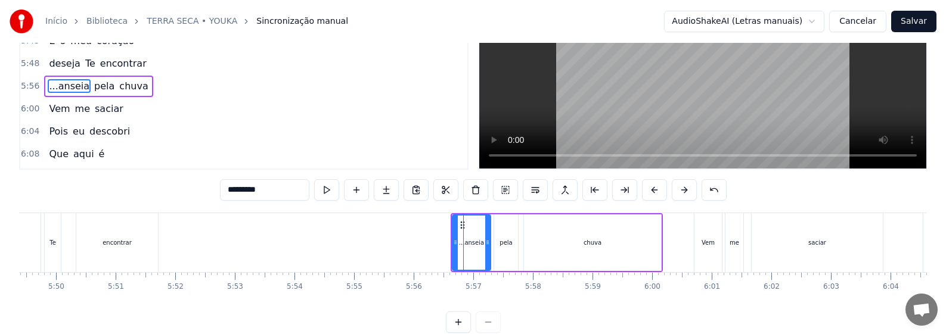
scroll to position [0, 20697]
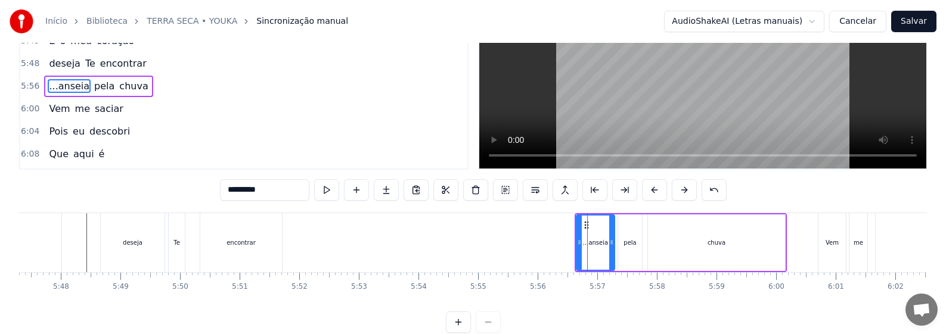
click at [247, 250] on div "encontrar" at bounding box center [241, 242] width 82 height 59
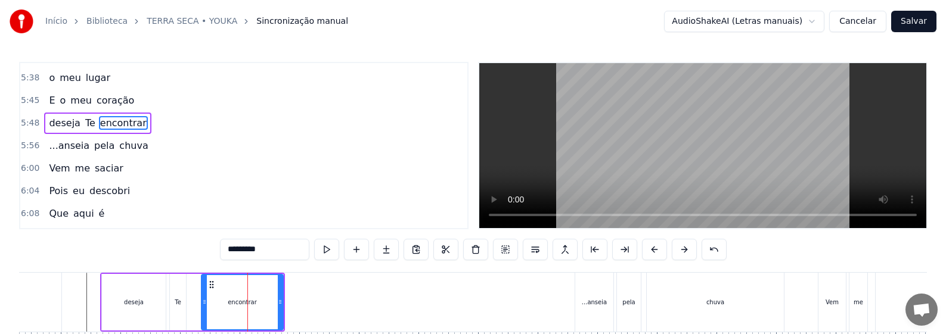
scroll to position [1672, 0]
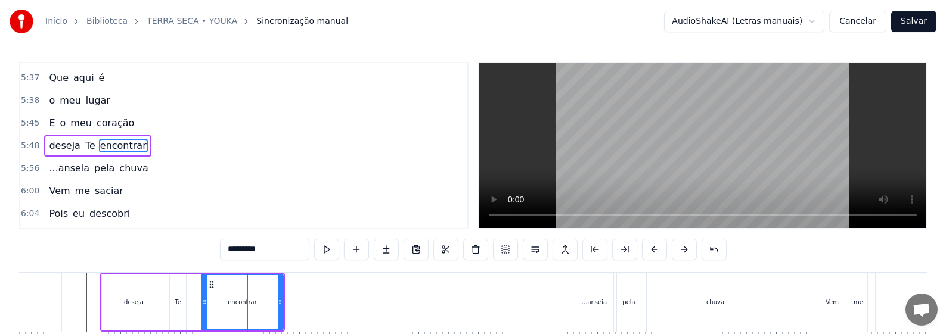
click at [233, 251] on input "*********" at bounding box center [264, 249] width 89 height 21
type input "**********"
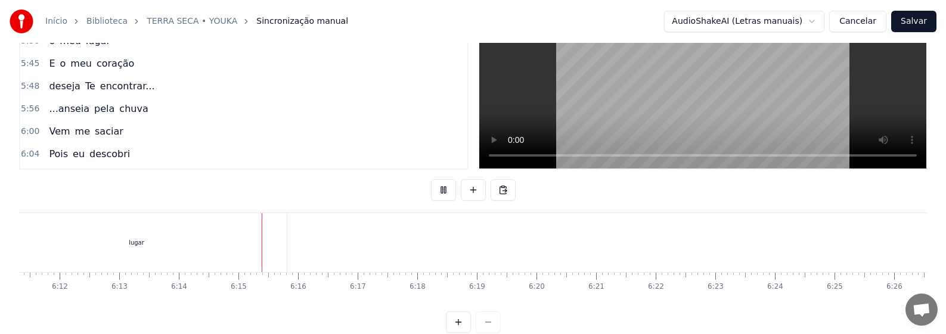
scroll to position [0, 22170]
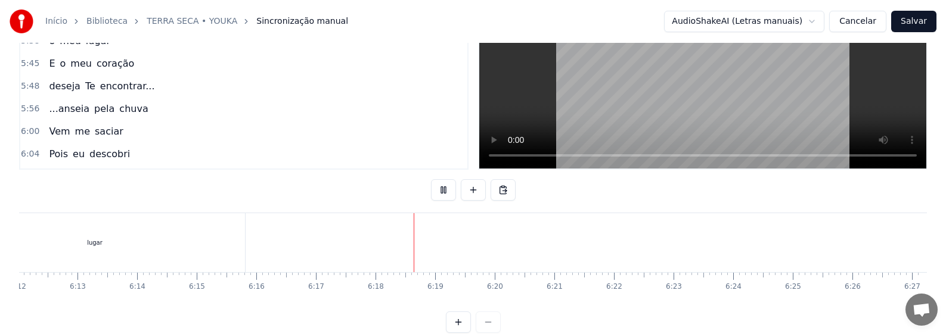
click at [913, 24] on button "Salvar" at bounding box center [913, 21] width 45 height 21
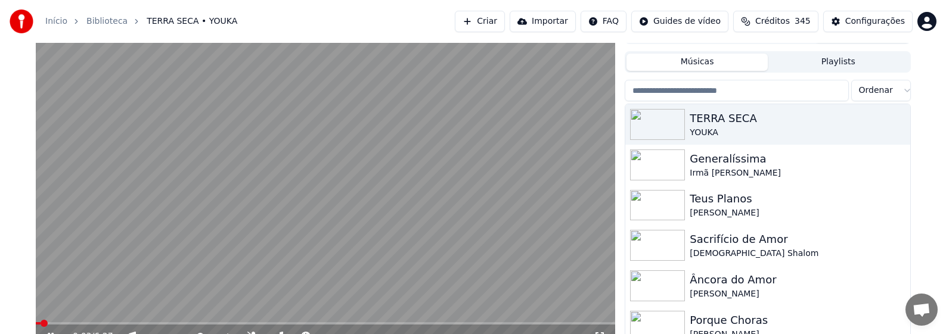
scroll to position [139, 0]
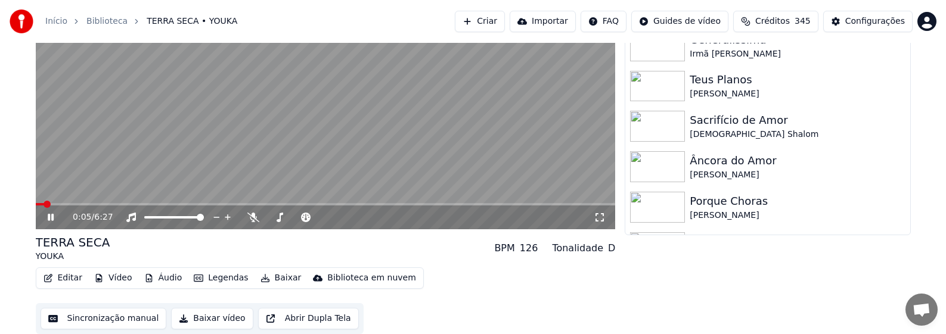
click at [49, 218] on icon at bounding box center [51, 217] width 6 height 7
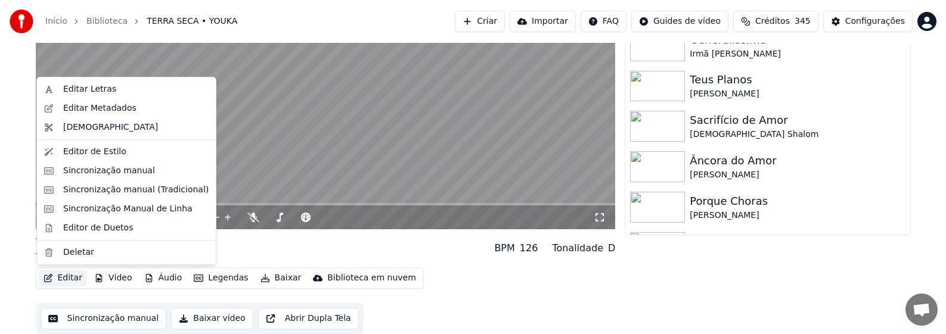
click at [67, 281] on button "Editar" at bounding box center [63, 278] width 48 height 17
click at [95, 112] on div "Editar Metadados" at bounding box center [99, 109] width 73 height 12
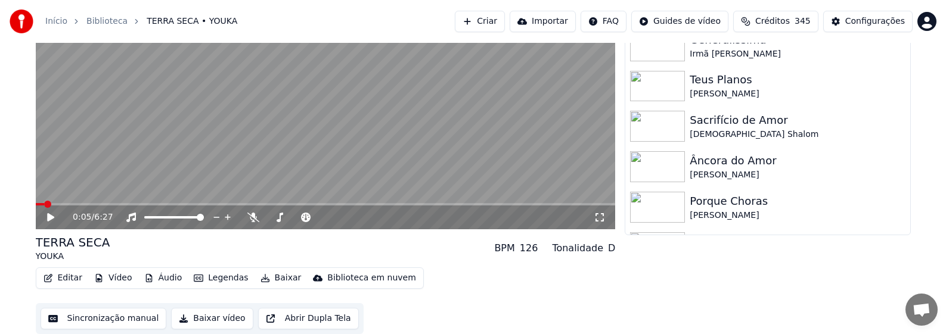
click at [63, 280] on button "Editar" at bounding box center [63, 278] width 48 height 17
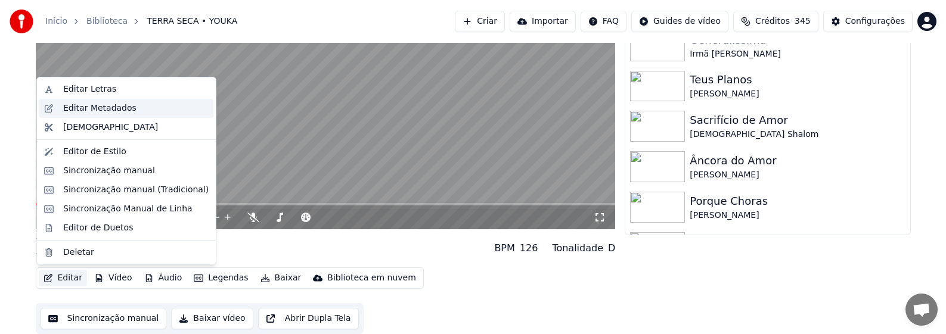
click at [94, 105] on div "Editar Metadados" at bounding box center [99, 109] width 73 height 12
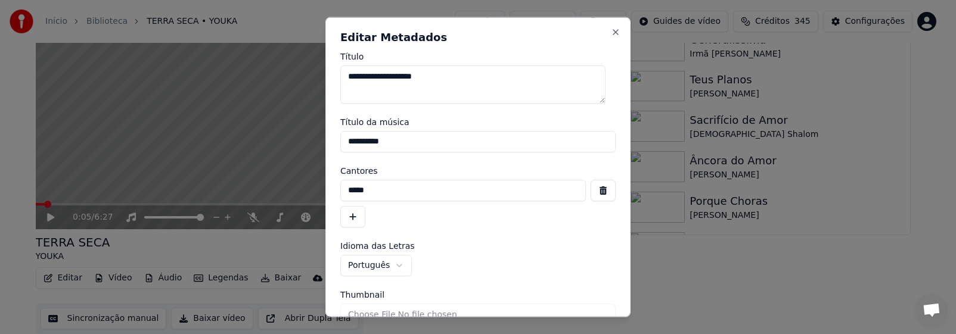
drag, startPoint x: 348, startPoint y: 76, endPoint x: 501, endPoint y: 82, distance: 152.7
click at [501, 82] on textarea "**********" at bounding box center [472, 84] width 265 height 38
click at [468, 80] on textarea "**********" at bounding box center [472, 84] width 265 height 38
type textarea "**********"
drag, startPoint x: 377, startPoint y: 192, endPoint x: 316, endPoint y: 197, distance: 60.3
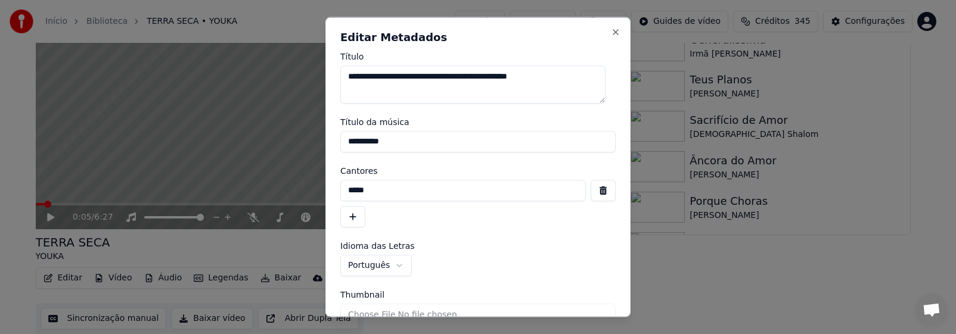
click at [316, 195] on body "Início Biblioteca TERRA SECA • [PERSON_NAME] Importar FAQ Guides de vídeo Crédi…" at bounding box center [473, 28] width 946 height 334
drag, startPoint x: 438, startPoint y: 82, endPoint x: 453, endPoint y: 79, distance: 15.2
click at [438, 82] on textarea "**********" at bounding box center [472, 84] width 265 height 38
drag, startPoint x: 461, startPoint y: 76, endPoint x: 330, endPoint y: 89, distance: 131.8
click at [330, 89] on div "**********" at bounding box center [477, 167] width 305 height 301
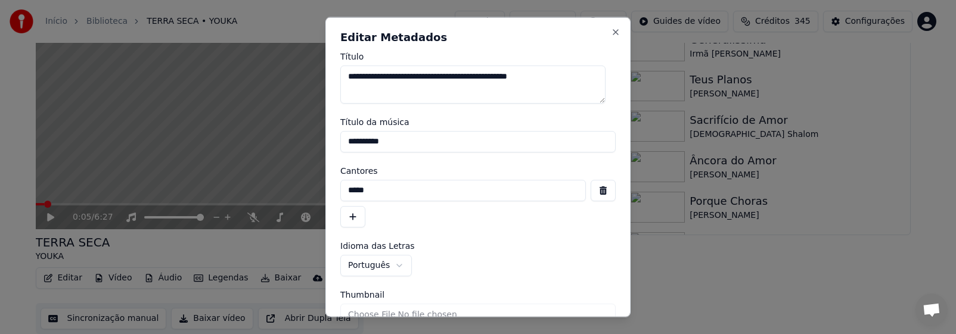
drag, startPoint x: 361, startPoint y: 195, endPoint x: 316, endPoint y: 201, distance: 45.1
click at [316, 195] on body "Início Biblioteca TERRA SECA • [PERSON_NAME] Importar FAQ Guides de vídeo Crédi…" at bounding box center [473, 28] width 946 height 334
paste input "**********"
click at [383, 195] on input "**********" at bounding box center [463, 189] width 246 height 21
drag, startPoint x: 461, startPoint y: 192, endPoint x: 579, endPoint y: 192, distance: 118.6
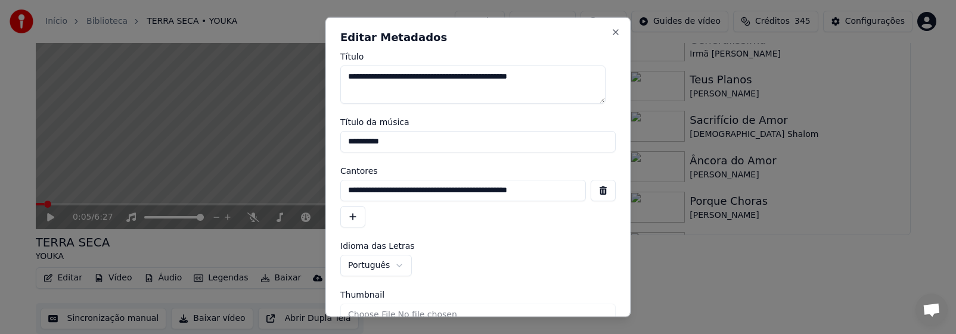
click at [579, 192] on div "**********" at bounding box center [477, 189] width 275 height 21
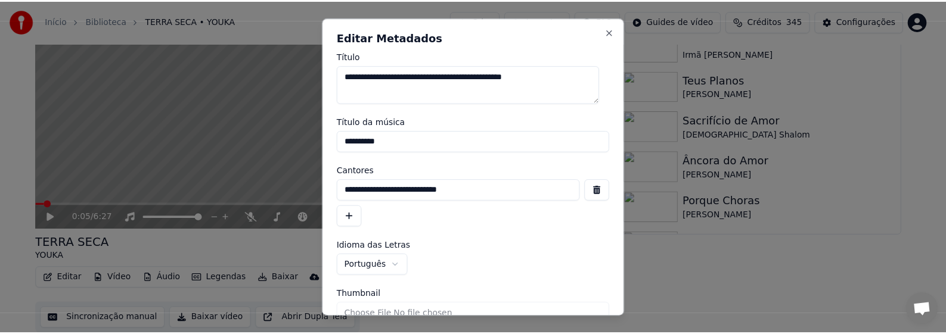
scroll to position [58, 0]
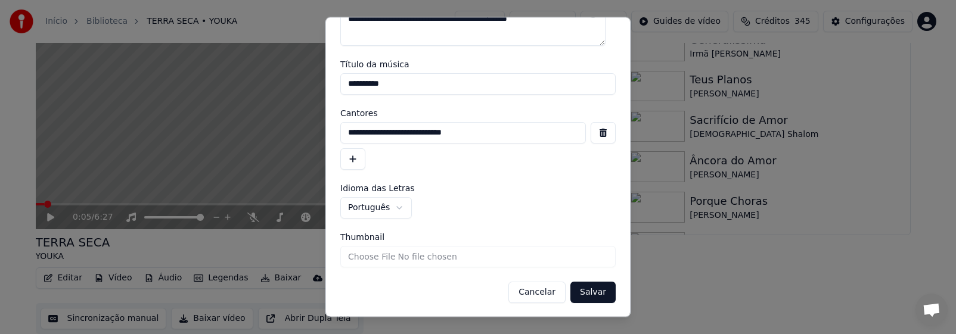
type input "**********"
click at [581, 293] on button "Salvar" at bounding box center [592, 291] width 45 height 21
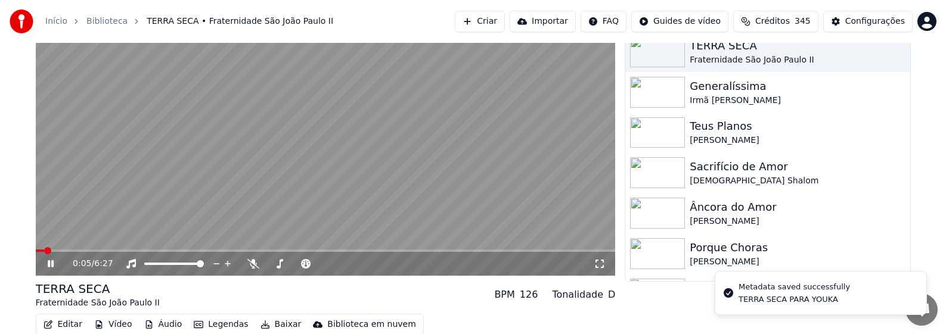
scroll to position [119, 0]
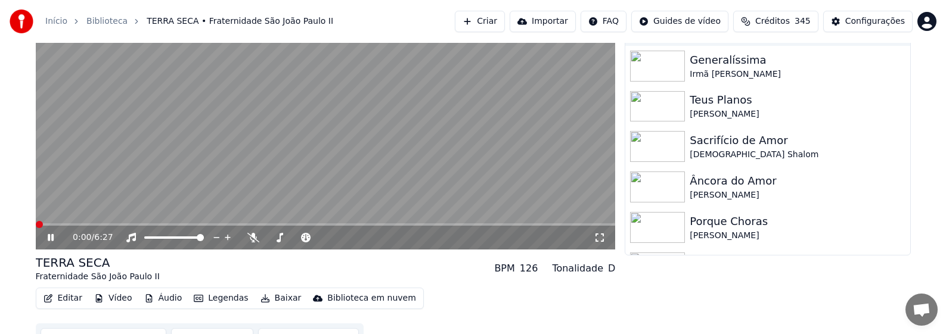
click at [36, 228] on span at bounding box center [39, 224] width 7 height 7
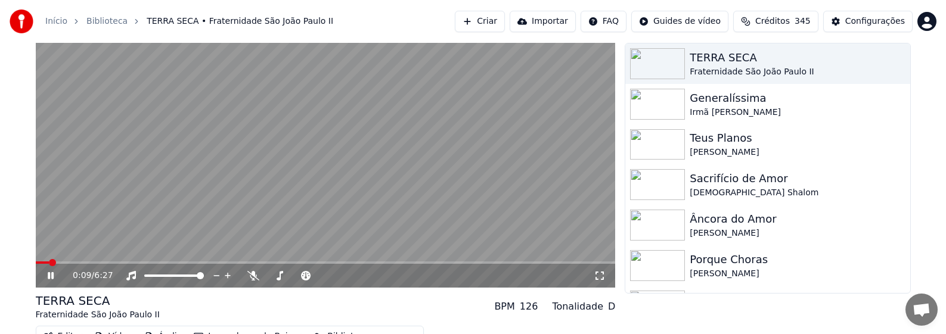
scroll to position [139, 0]
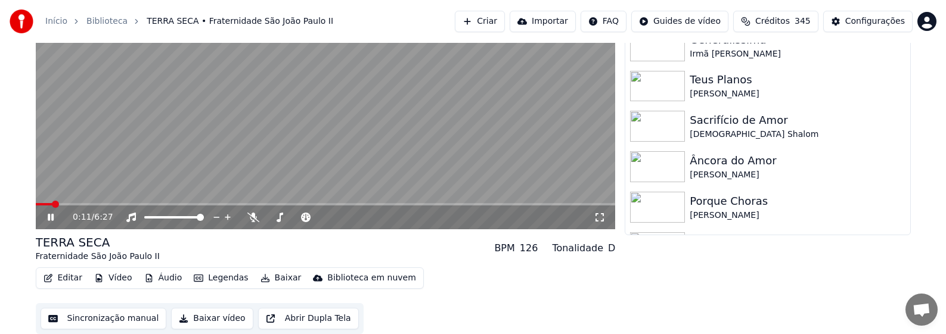
click at [202, 321] on button "Baixar vídeo" at bounding box center [212, 318] width 82 height 21
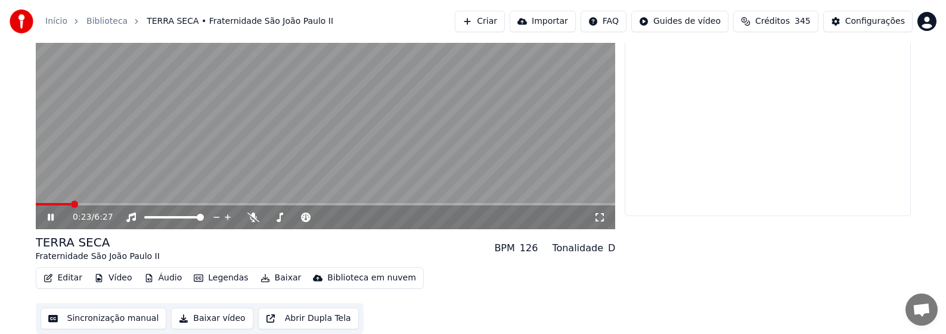
click at [49, 218] on icon at bounding box center [51, 217] width 6 height 7
click at [914, 312] on span "Bate-papo aberto" at bounding box center [921, 310] width 19 height 15
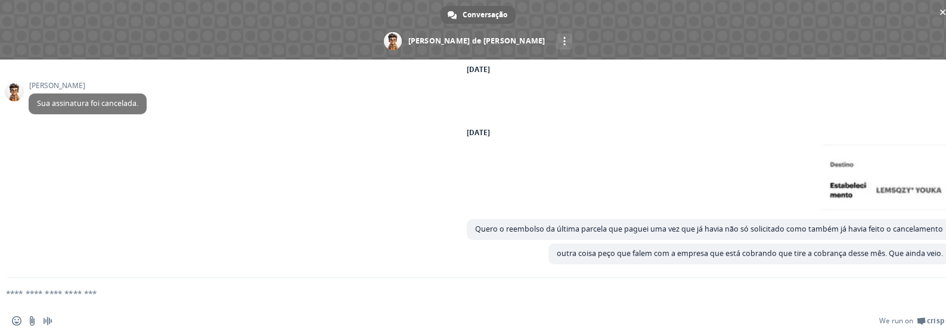
click at [676, 295] on textarea "Escreva sua mensagem..." at bounding box center [459, 293] width 906 height 11
type textarea "*"
click at [940, 11] on span "Bate-papo" at bounding box center [943, 13] width 6 height 6
